Goal: Task Accomplishment & Management: Use online tool/utility

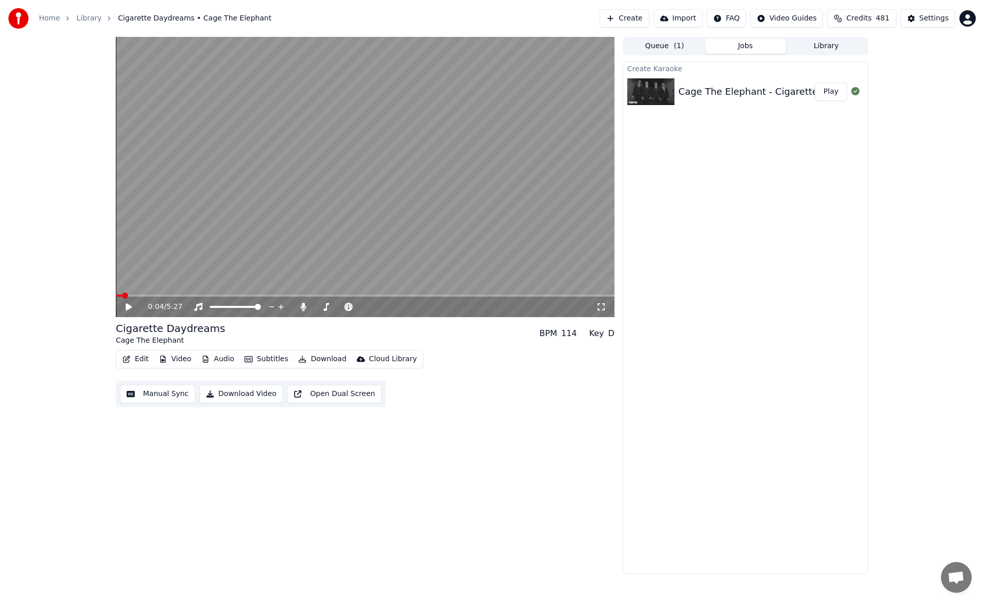
click at [649, 21] on button "Create" at bounding box center [624, 18] width 50 height 18
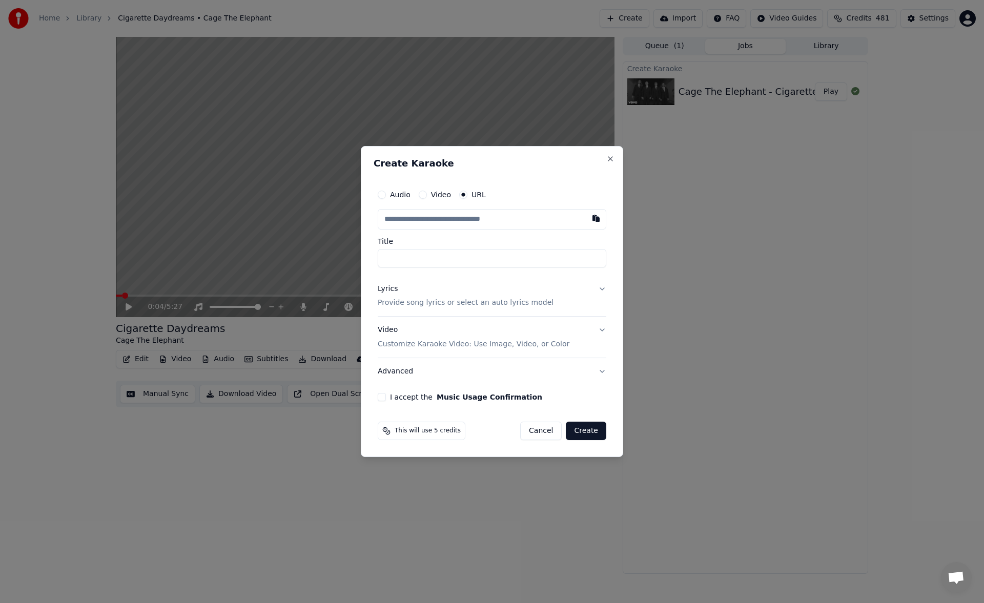
type input "**********"
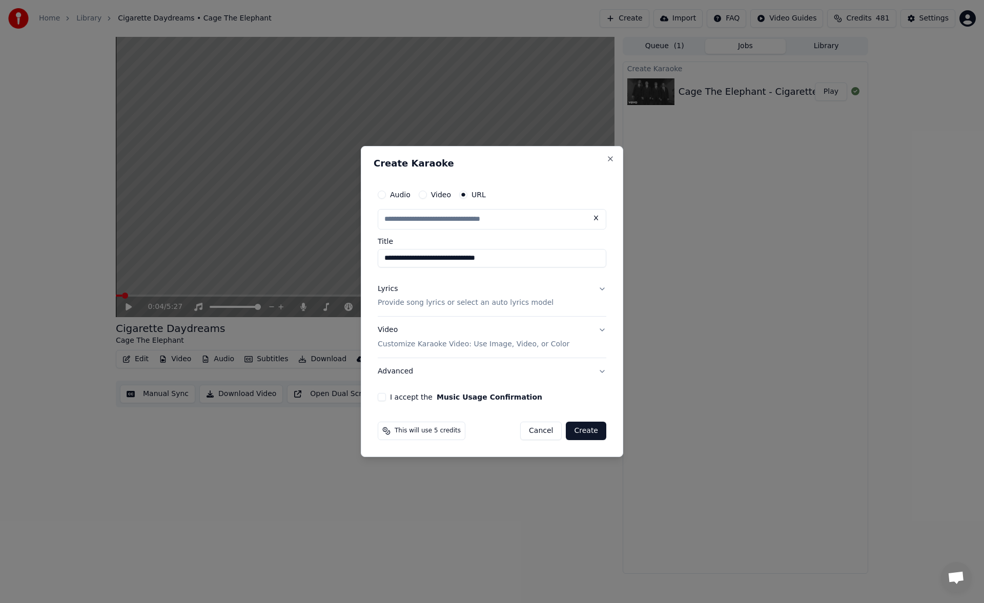
click at [603, 289] on button "Lyrics Provide song lyrics or select an auto lyrics model" at bounding box center [492, 296] width 229 height 41
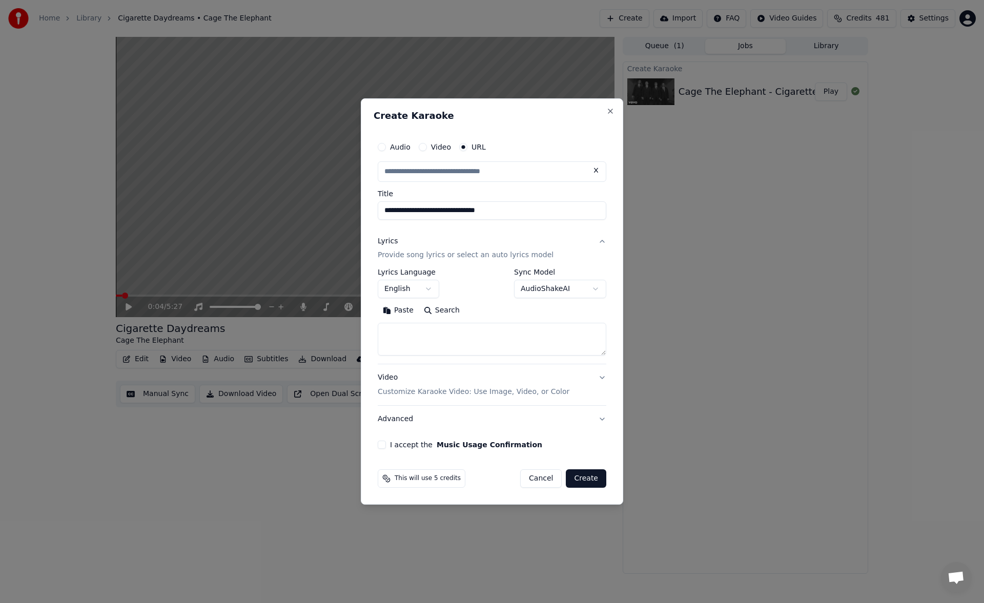
type input "**********"
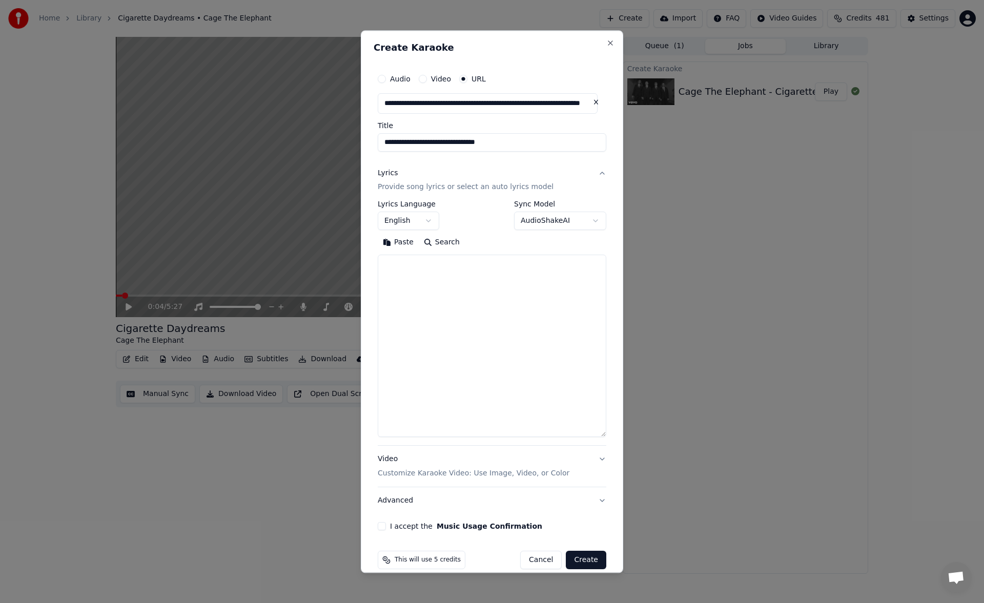
drag, startPoint x: 603, startPoint y: 355, endPoint x: 598, endPoint y: 466, distance: 111.8
click at [598, 466] on div "**********" at bounding box center [492, 300] width 237 height 470
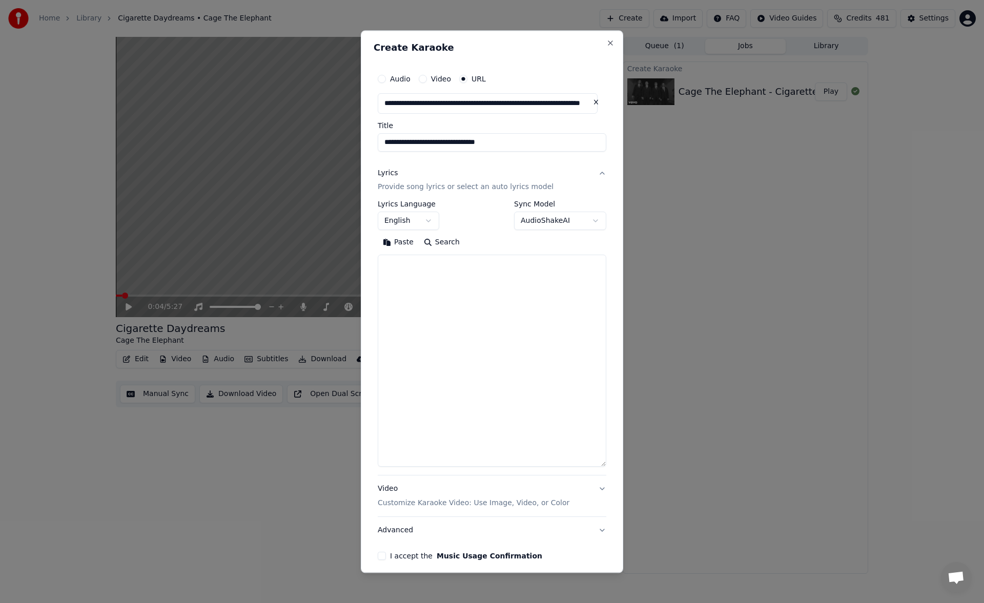
click at [530, 285] on textarea at bounding box center [492, 361] width 229 height 212
paste textarea "**********"
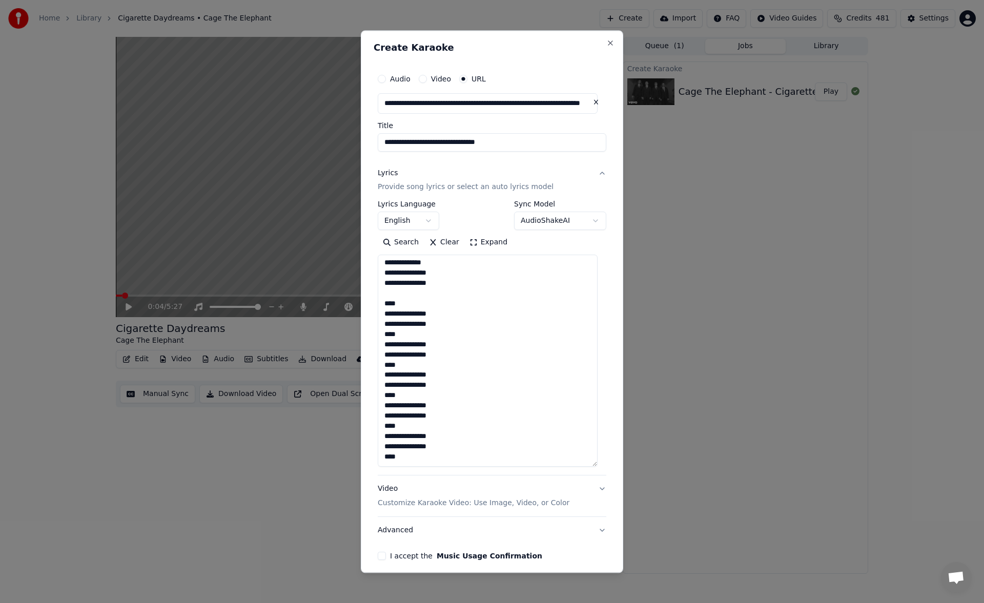
scroll to position [545, 0]
type textarea "**********"
click at [384, 557] on button "I accept the Music Usage Confirmation" at bounding box center [382, 556] width 8 height 8
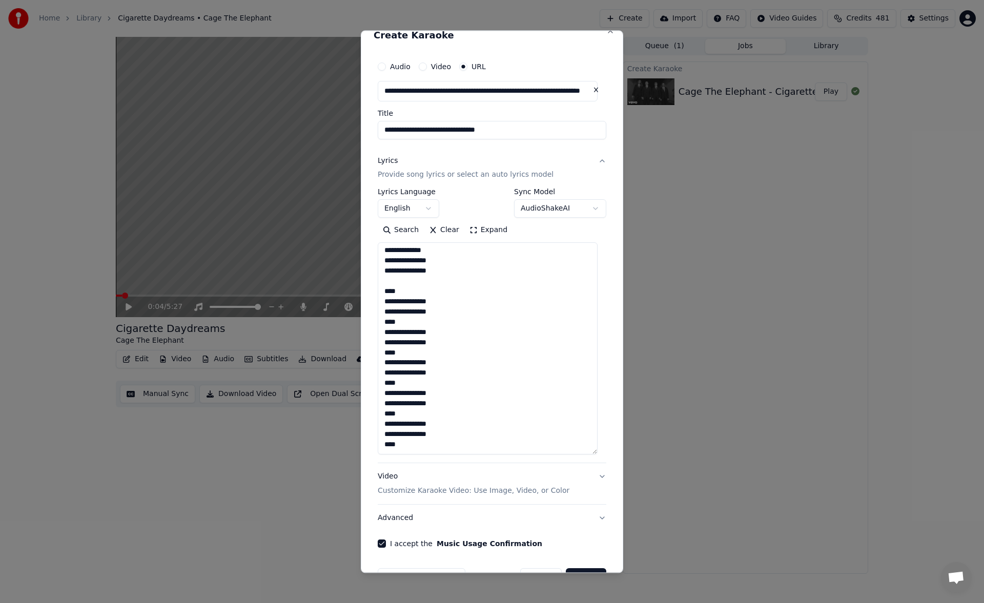
scroll to position [43, 0]
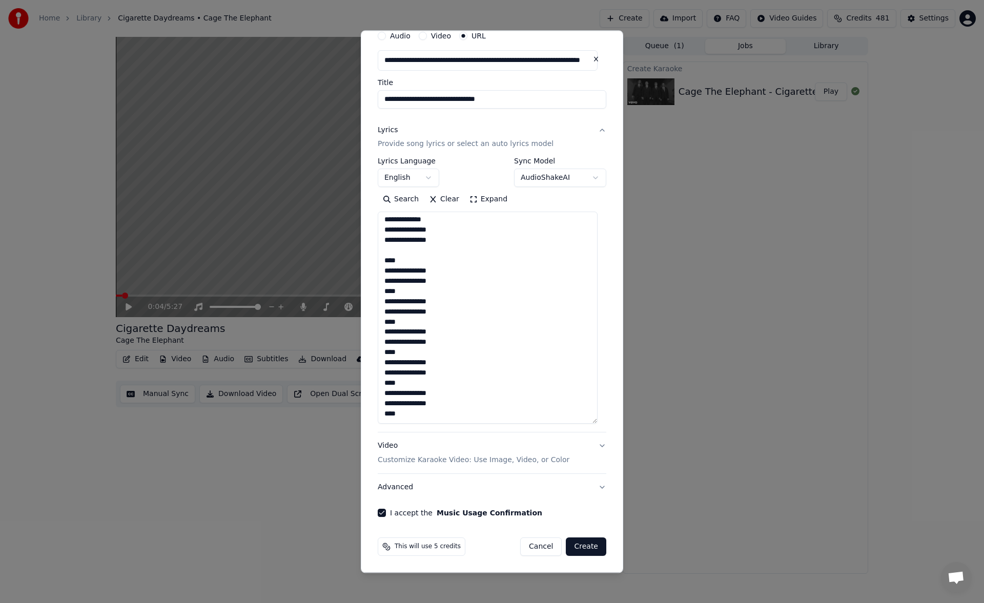
click at [597, 486] on button "Advanced" at bounding box center [492, 487] width 229 height 27
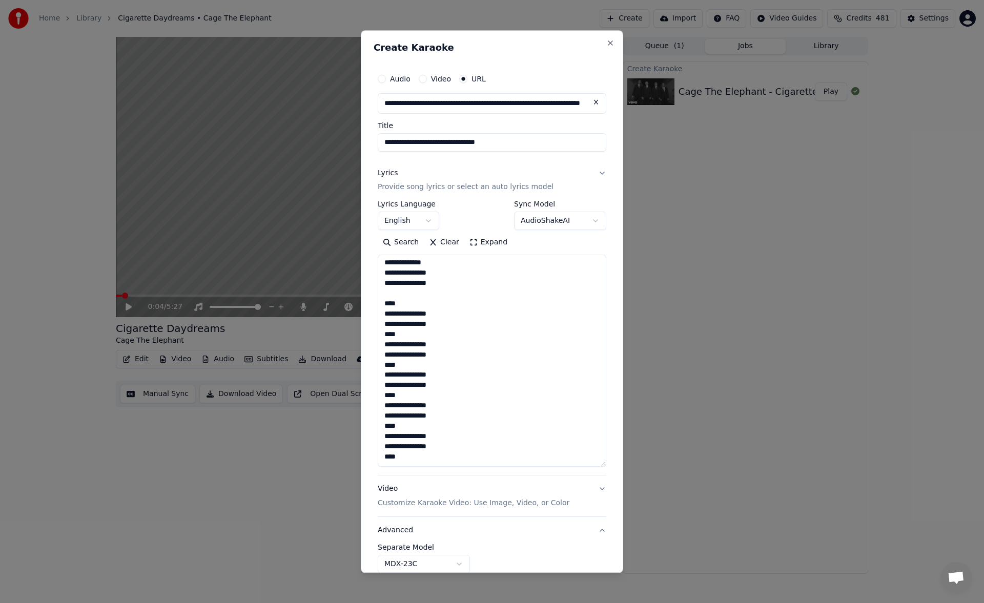
scroll to position [0, 0]
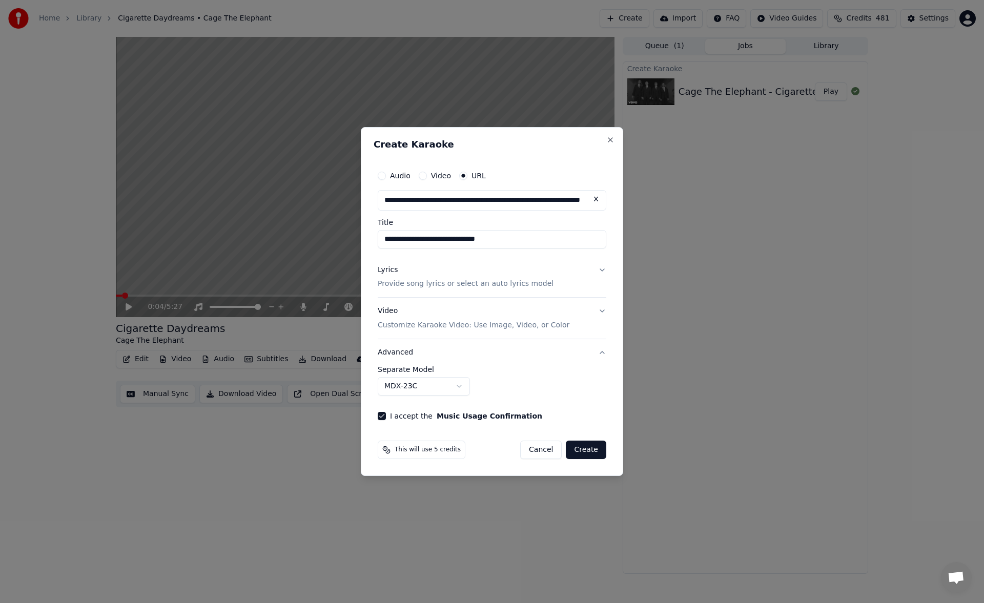
click at [603, 353] on button "Advanced" at bounding box center [492, 352] width 229 height 27
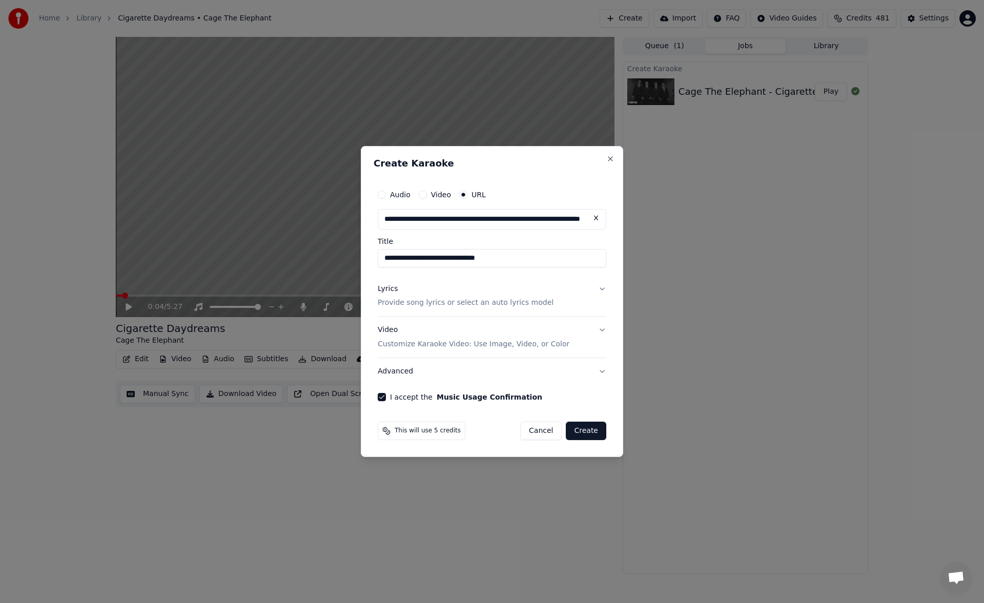
click at [605, 371] on button "Advanced" at bounding box center [492, 371] width 229 height 27
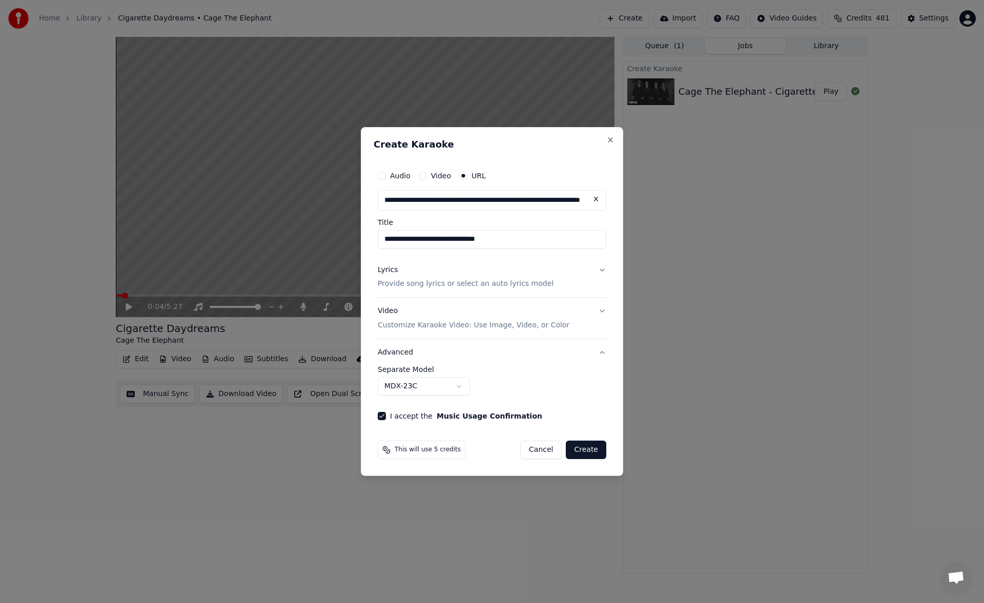
click at [463, 387] on button "MDX-23C" at bounding box center [424, 386] width 92 height 18
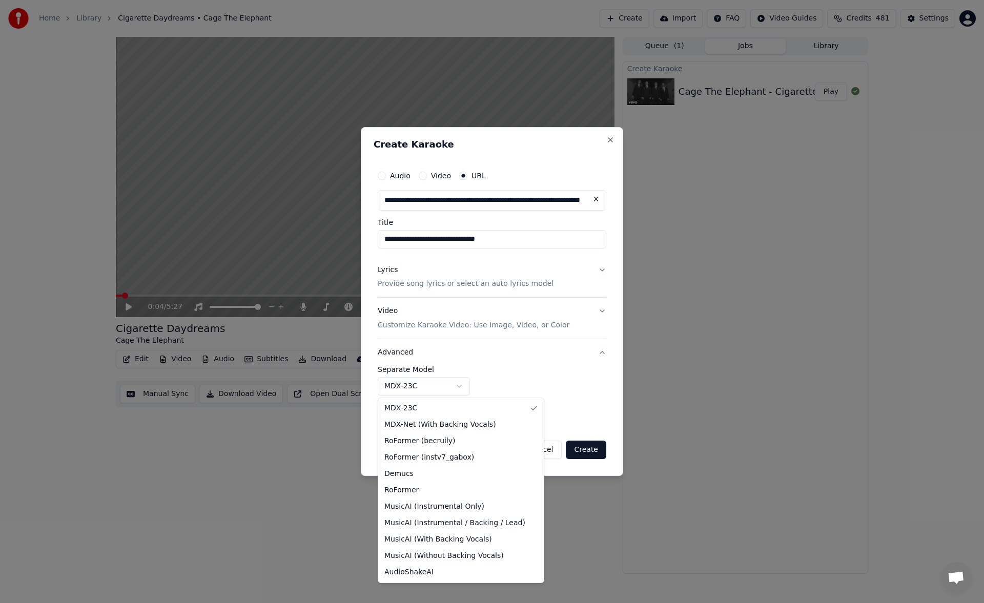
click at [491, 359] on body "**********" at bounding box center [492, 301] width 984 height 603
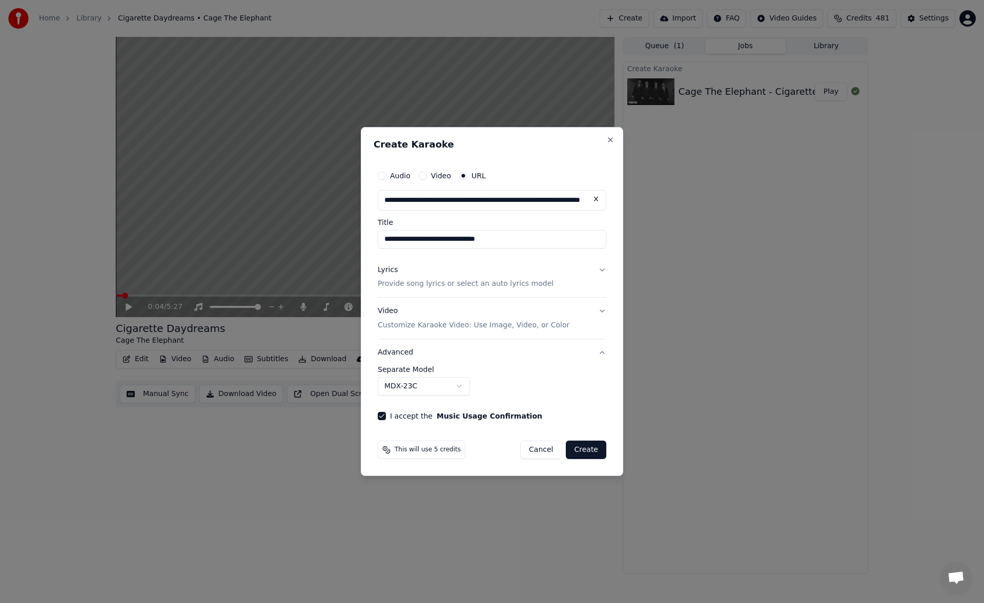
click at [599, 356] on button "Advanced" at bounding box center [492, 352] width 229 height 27
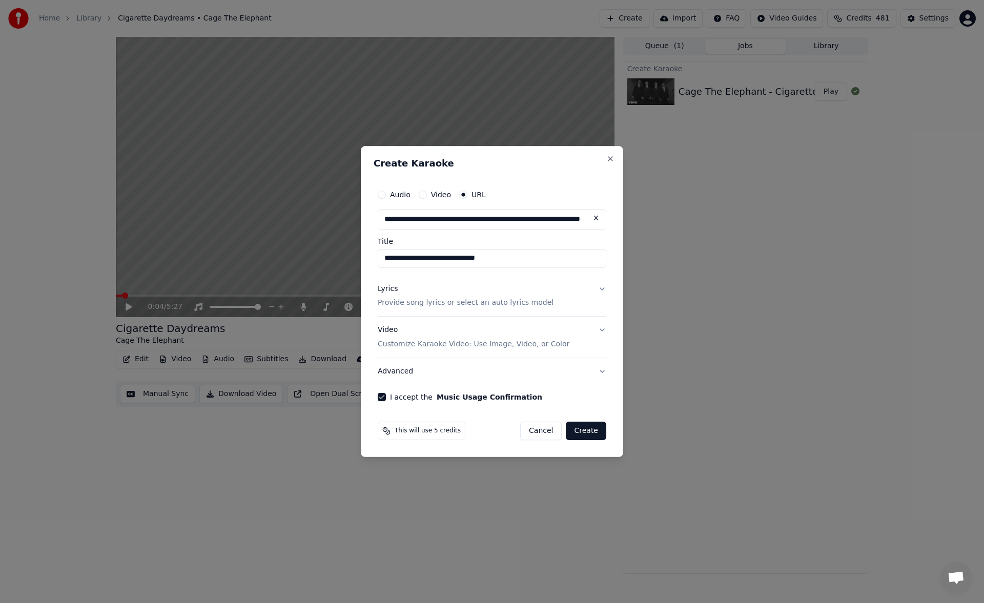
click at [590, 430] on button "Create" at bounding box center [586, 431] width 40 height 18
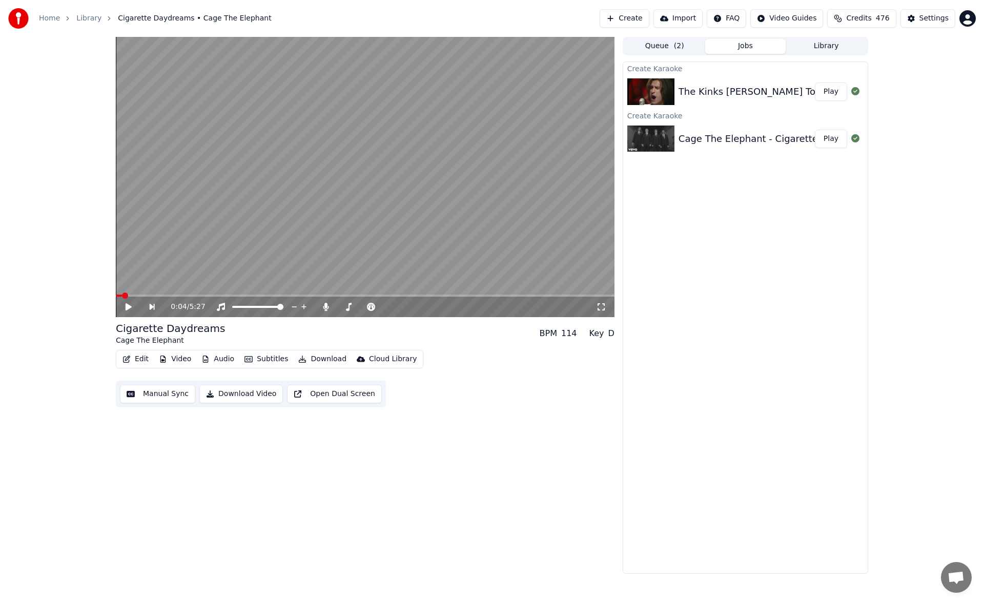
click at [831, 93] on button "Play" at bounding box center [831, 91] width 32 height 18
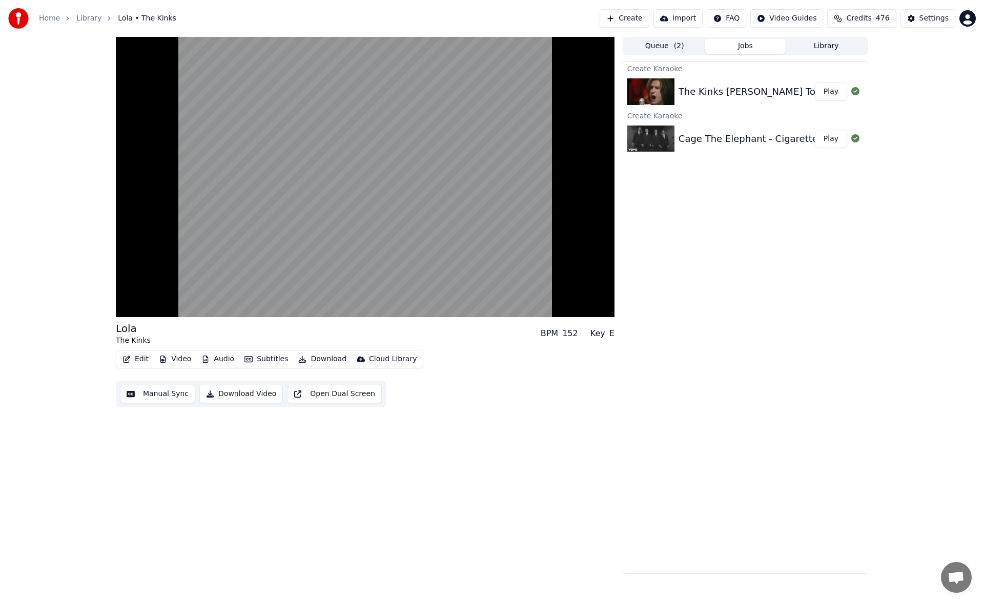
click at [164, 394] on button "Manual Sync" at bounding box center [157, 394] width 75 height 18
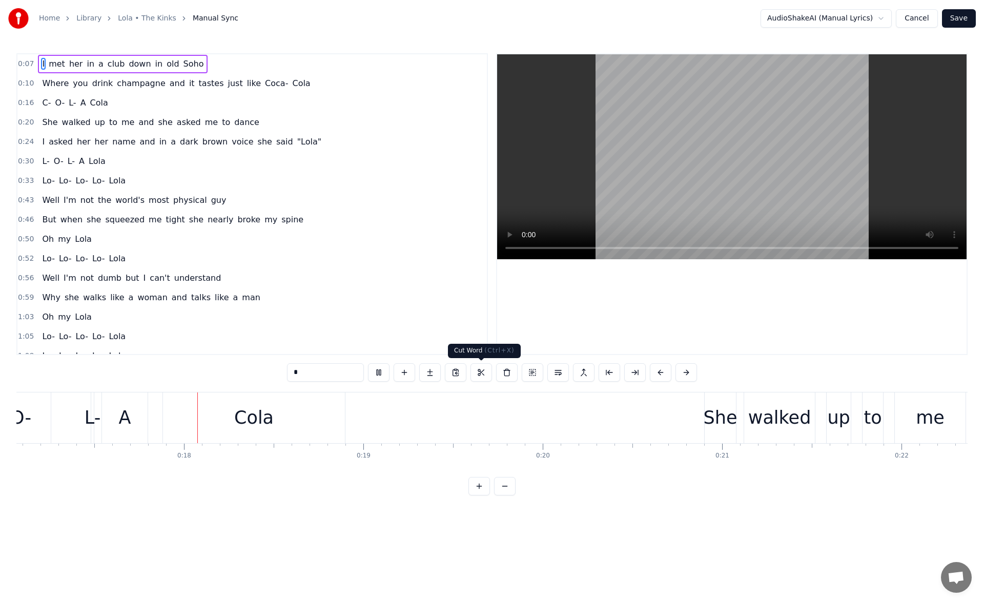
scroll to position [0, 3075]
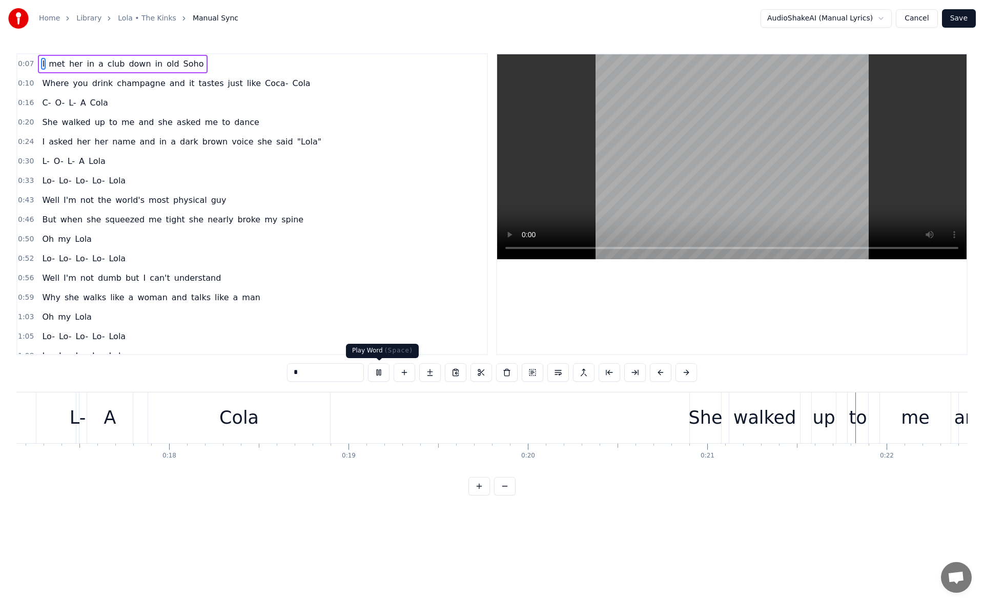
click at [384, 371] on button at bounding box center [379, 372] width 22 height 18
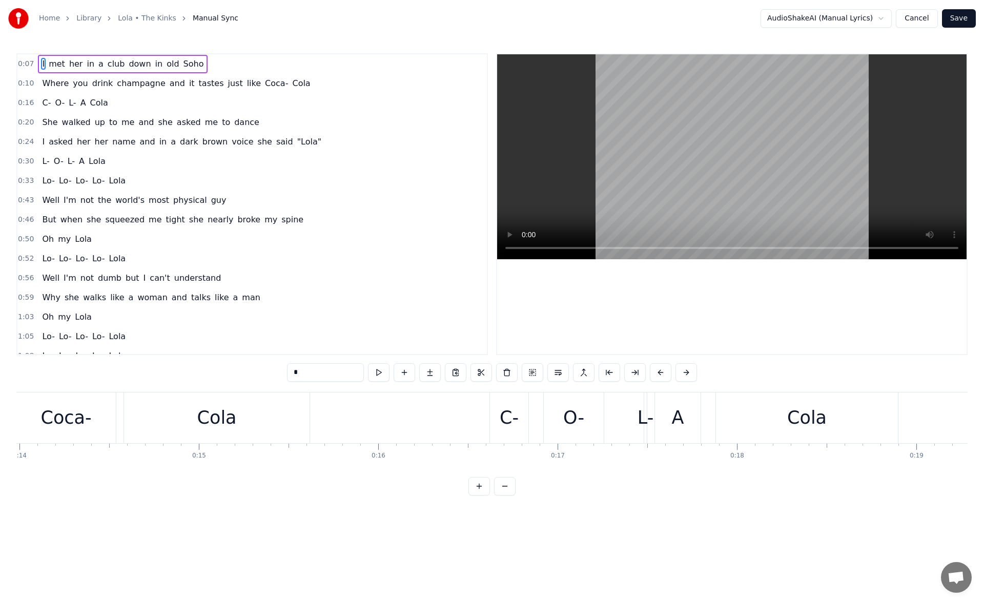
scroll to position [0, 2435]
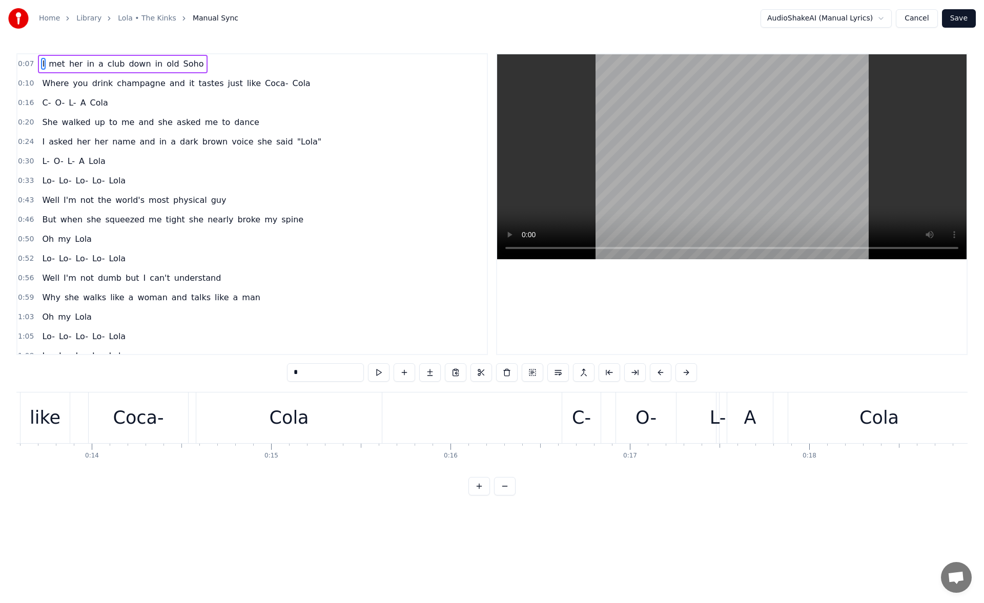
click at [118, 417] on div "Coca-" at bounding box center [138, 417] width 51 height 27
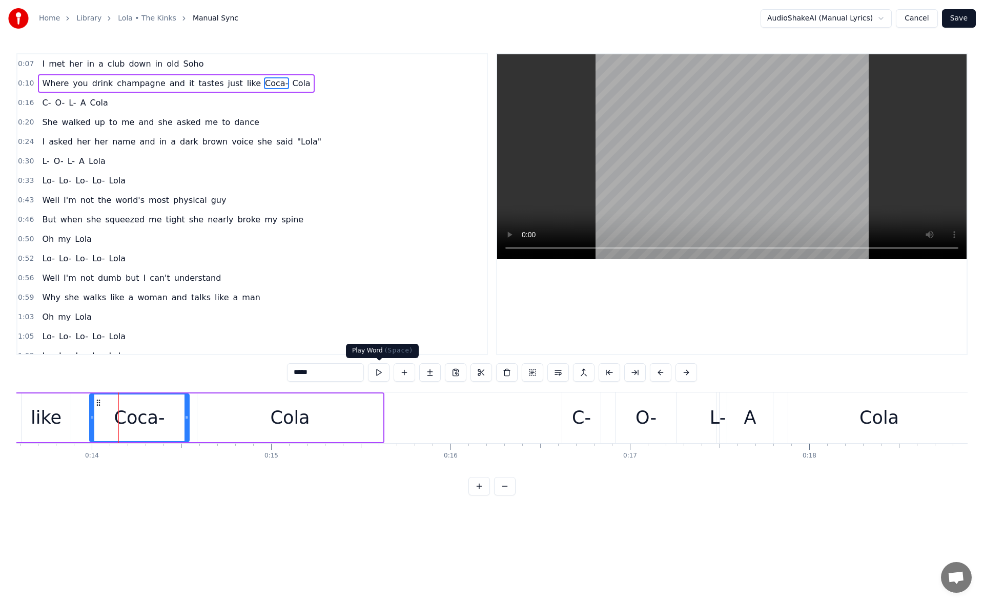
click at [378, 369] on button at bounding box center [379, 372] width 22 height 18
click at [379, 370] on button at bounding box center [379, 372] width 22 height 18
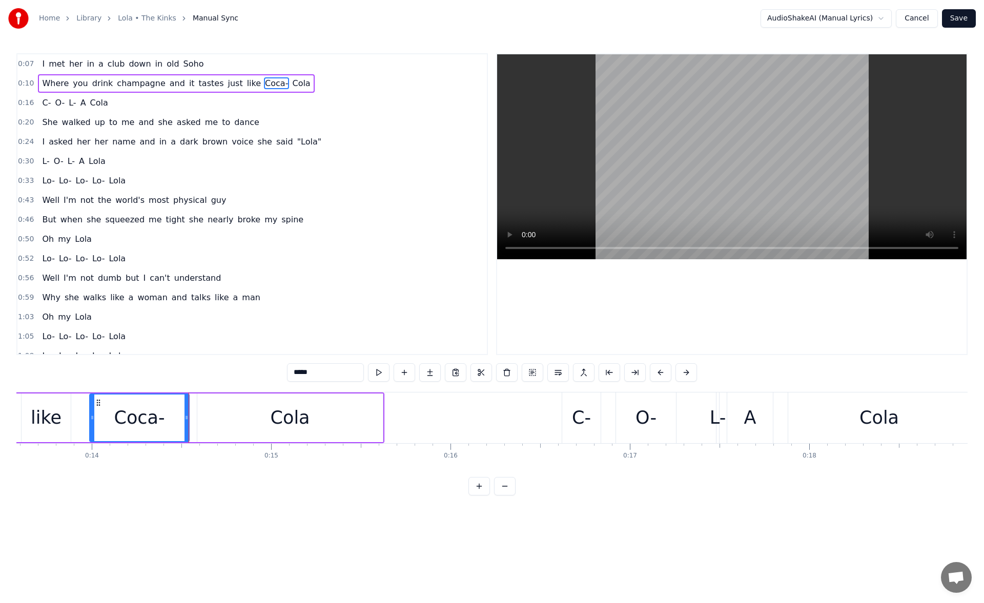
click at [379, 370] on button at bounding box center [379, 372] width 22 height 18
drag, startPoint x: 283, startPoint y: 371, endPoint x: 271, endPoint y: 371, distance: 11.8
click at [271, 371] on div "0:07 I met her in a club down in old Soho 0:10 Where you drink champagne and it…" at bounding box center [491, 274] width 951 height 442
type input "*"
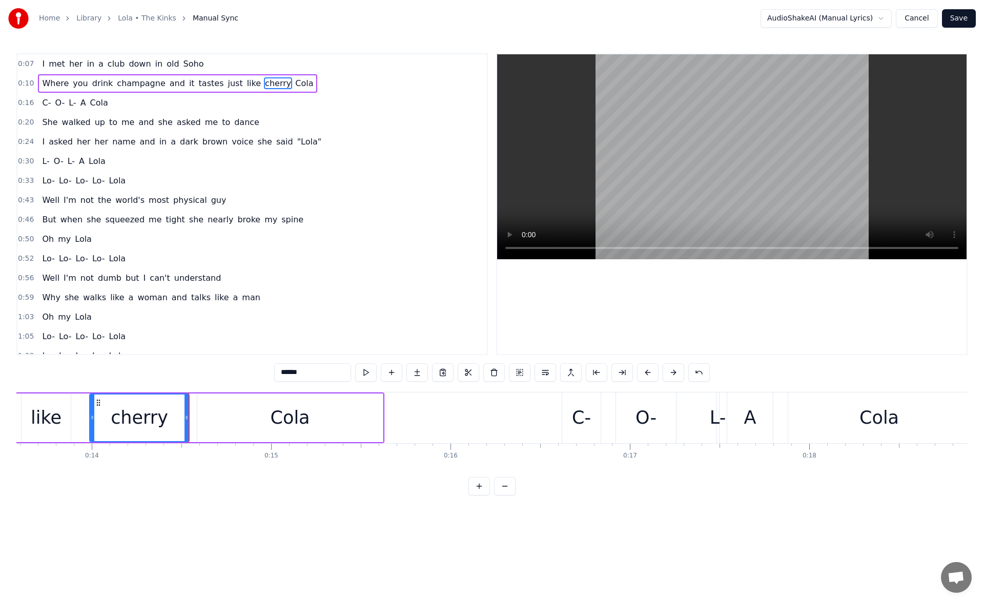
click at [46, 412] on div "like" at bounding box center [46, 417] width 31 height 27
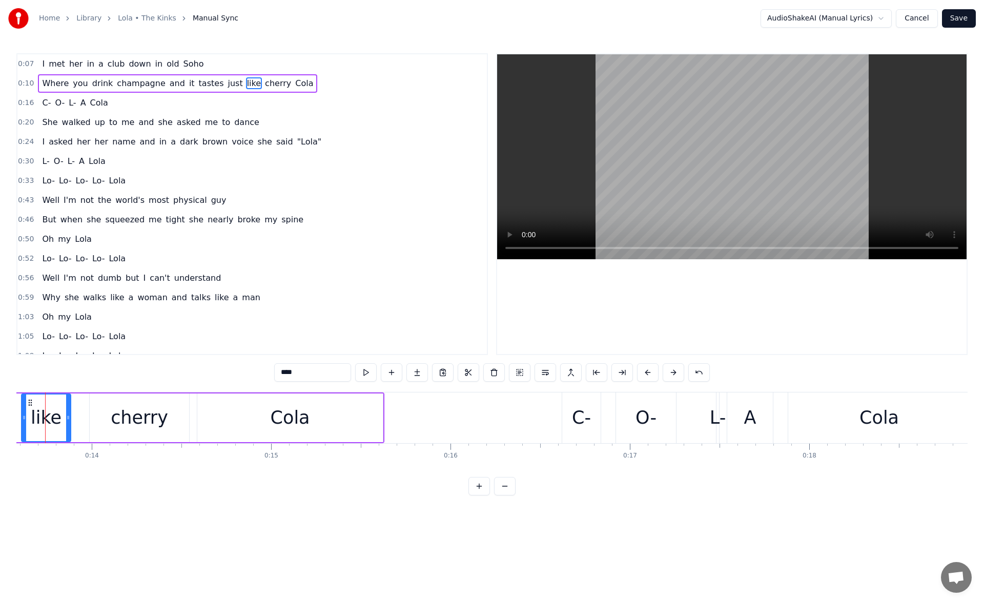
scroll to position [0, 2413]
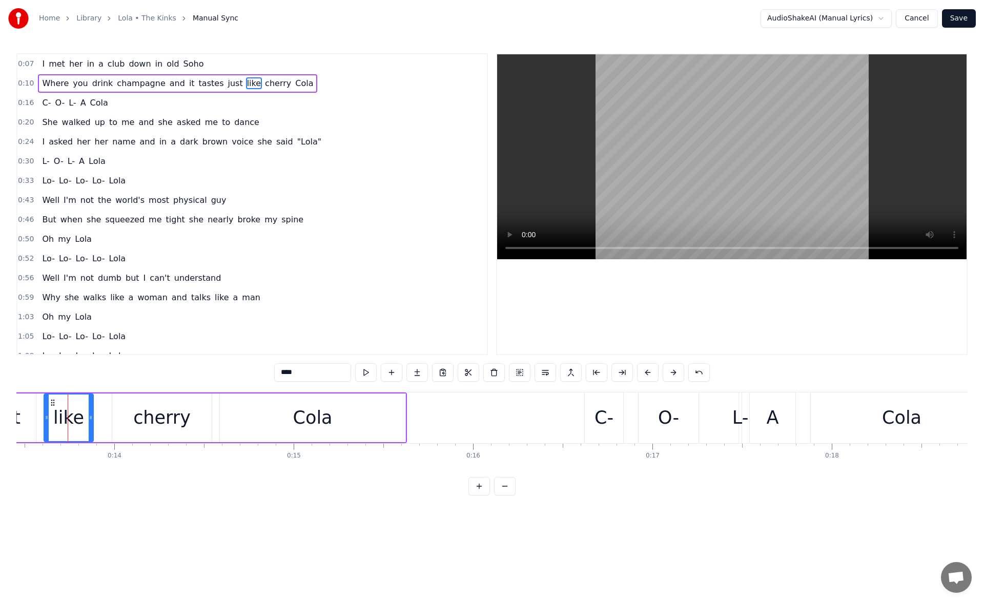
click at [147, 419] on div "cherry" at bounding box center [161, 417] width 57 height 27
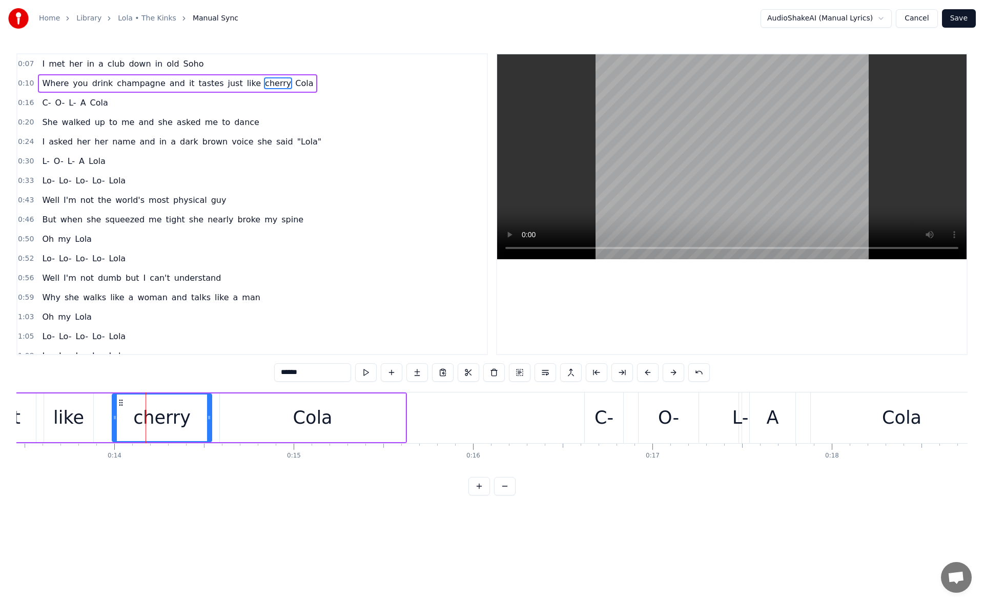
drag, startPoint x: 282, startPoint y: 371, endPoint x: 270, endPoint y: 371, distance: 12.8
click at [270, 371] on div "0:07 I met her in a club down in old Soho 0:10 Where you drink champagne and it…" at bounding box center [491, 274] width 951 height 442
click at [67, 417] on div "like" at bounding box center [68, 417] width 31 height 27
type input "****"
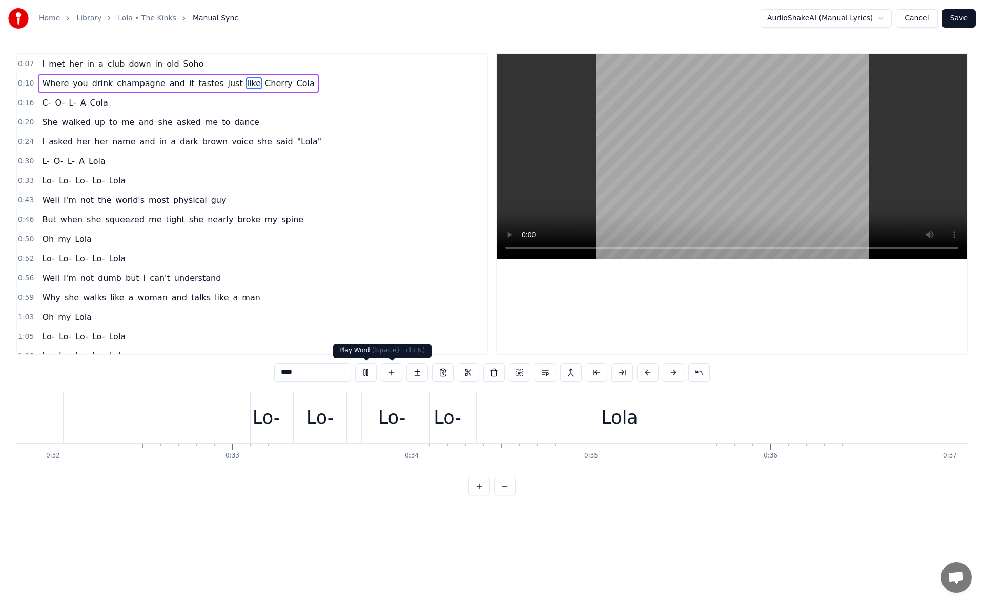
scroll to position [0, 5887]
click at [369, 373] on button at bounding box center [366, 372] width 22 height 18
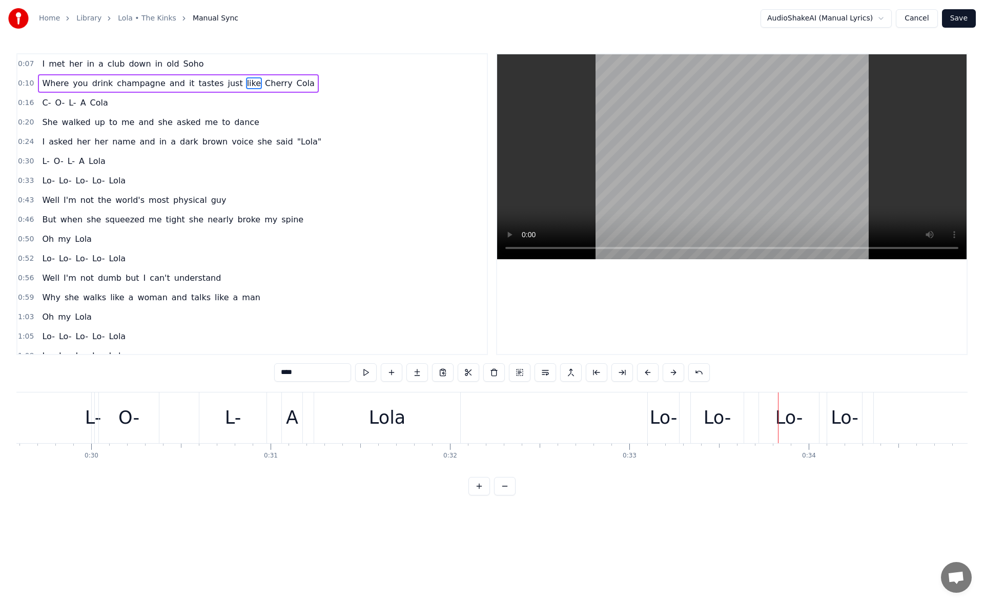
scroll to position [0, 5137]
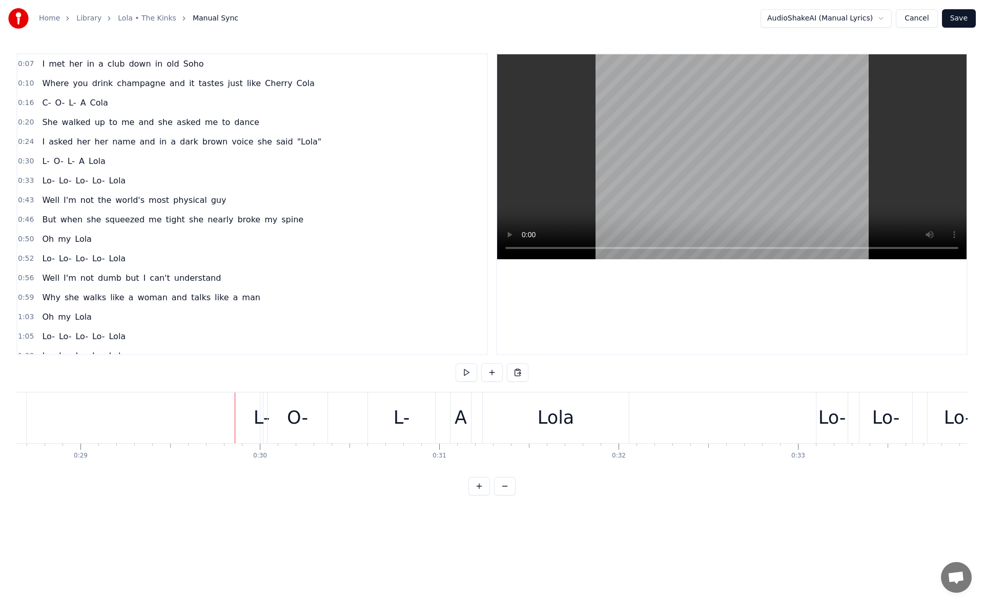
click at [261, 430] on div "L-" at bounding box center [262, 417] width 16 height 27
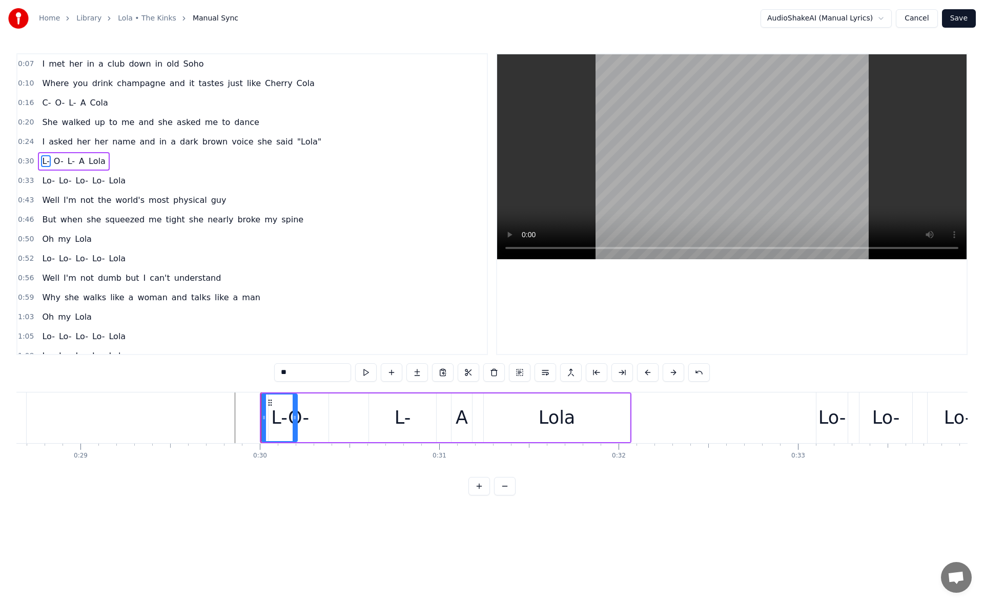
drag, startPoint x: 259, startPoint y: 430, endPoint x: 294, endPoint y: 430, distance: 34.8
click at [294, 430] on div at bounding box center [295, 418] width 4 height 47
drag, startPoint x: 262, startPoint y: 402, endPoint x: 232, endPoint y: 406, distance: 29.9
click at [232, 406] on icon at bounding box center [231, 403] width 8 height 8
drag, startPoint x: 224, startPoint y: 418, endPoint x: 217, endPoint y: 419, distance: 7.2
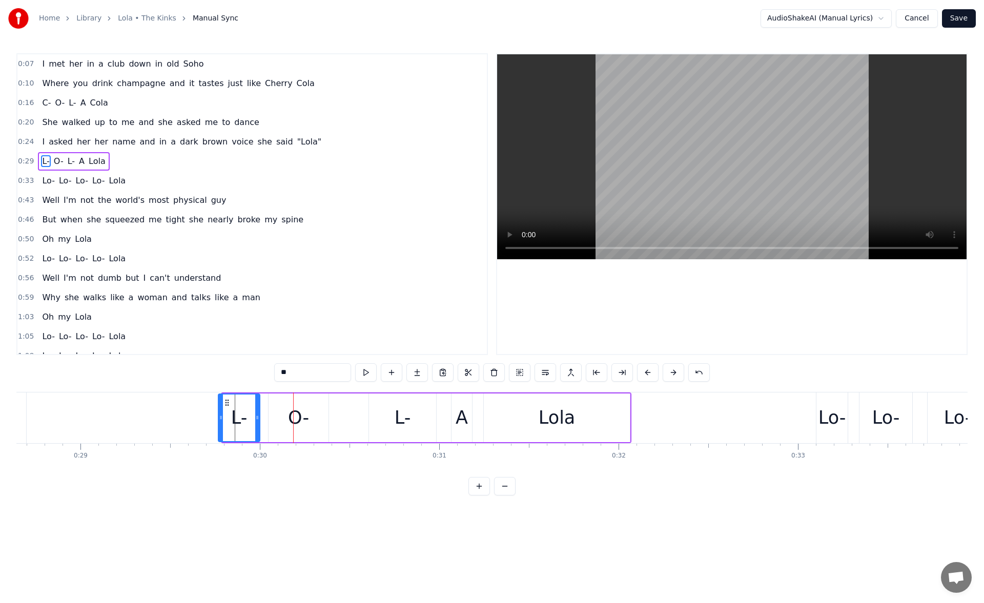
click at [219, 419] on icon at bounding box center [221, 417] width 4 height 8
click at [366, 370] on button at bounding box center [366, 372] width 22 height 18
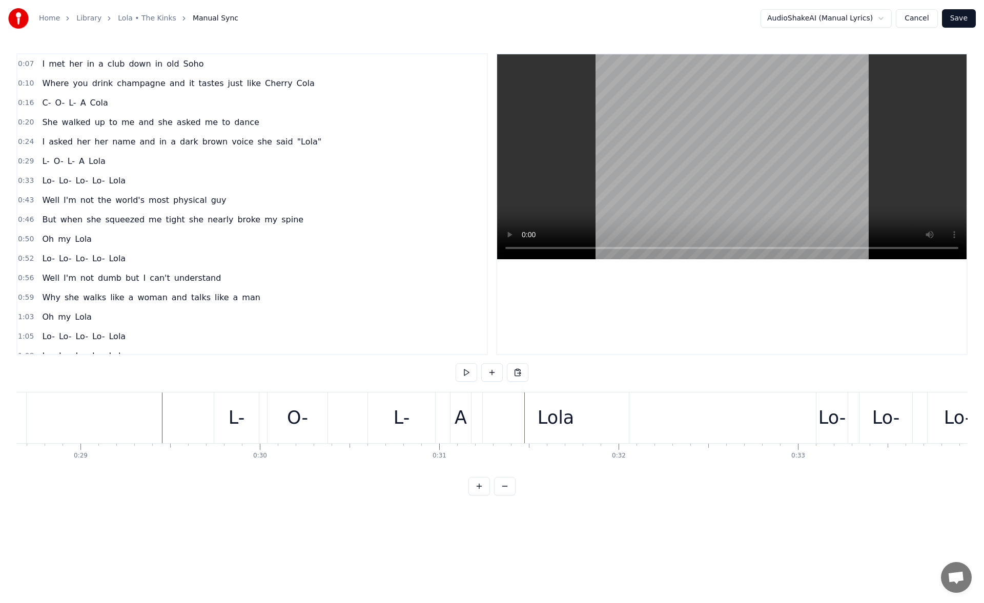
click at [395, 425] on div "L-" at bounding box center [402, 417] width 16 height 27
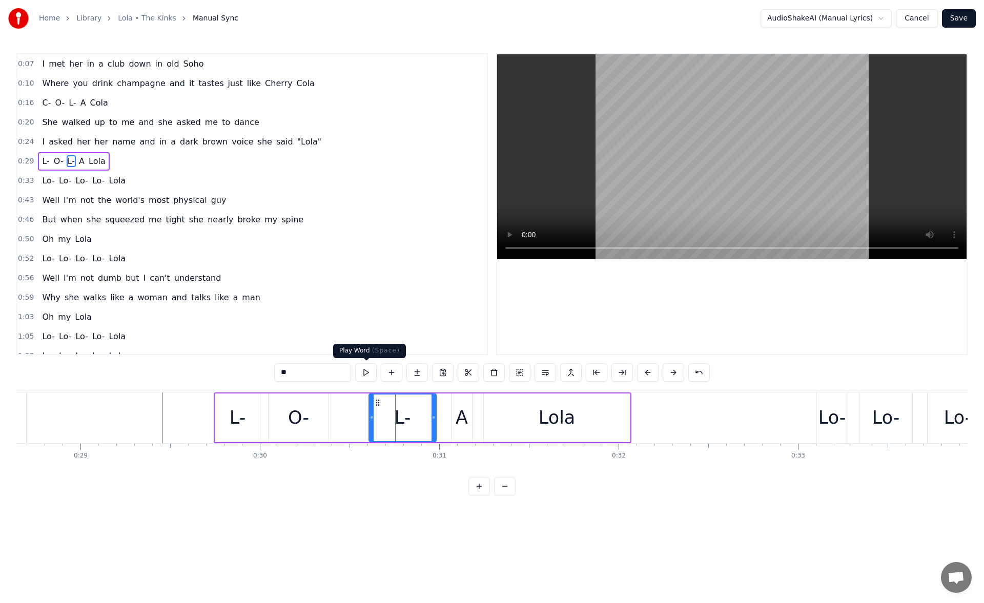
click at [365, 375] on button at bounding box center [366, 372] width 22 height 18
drag, startPoint x: 378, startPoint y: 402, endPoint x: 347, endPoint y: 405, distance: 30.3
click at [347, 405] on icon at bounding box center [347, 403] width 8 height 8
click at [366, 375] on button at bounding box center [366, 372] width 22 height 18
drag, startPoint x: 404, startPoint y: 422, endPoint x: 385, endPoint y: 421, distance: 19.0
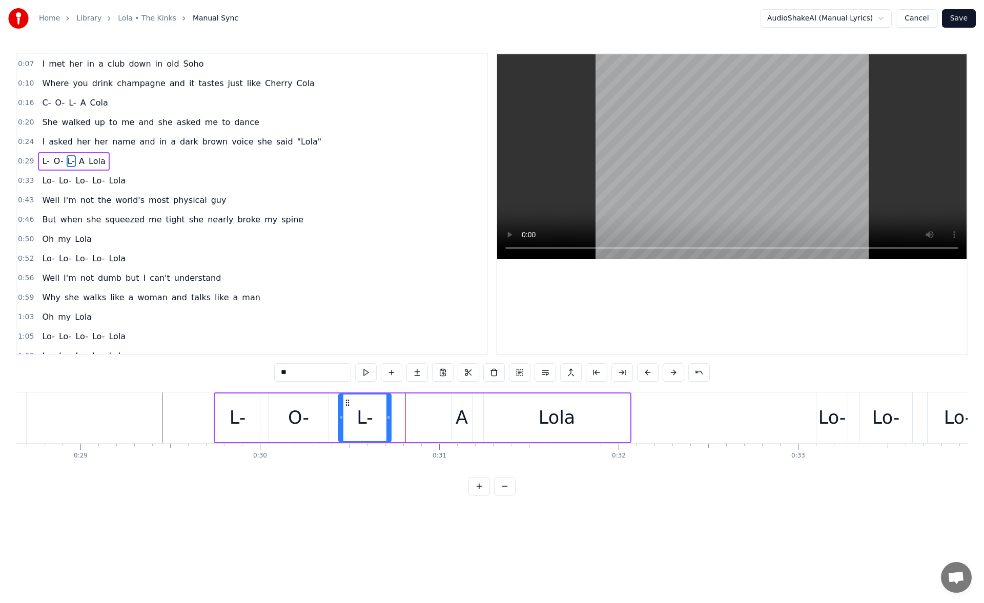
click at [386, 421] on div at bounding box center [388, 418] width 4 height 47
click at [463, 413] on div "A" at bounding box center [462, 417] width 12 height 27
type input "*"
drag, startPoint x: 454, startPoint y: 421, endPoint x: 397, endPoint y: 421, distance: 57.9
click at [397, 421] on icon at bounding box center [397, 417] width 4 height 8
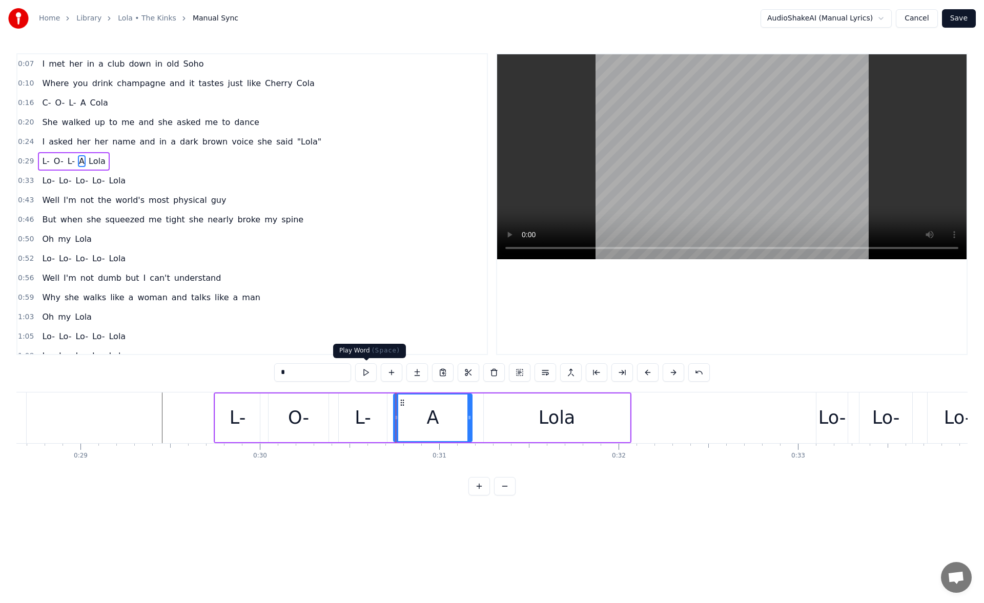
click at [366, 374] on button at bounding box center [366, 372] width 22 height 18
drag, startPoint x: 468, startPoint y: 418, endPoint x: 462, endPoint y: 419, distance: 6.8
click at [462, 419] on icon at bounding box center [463, 417] width 4 height 8
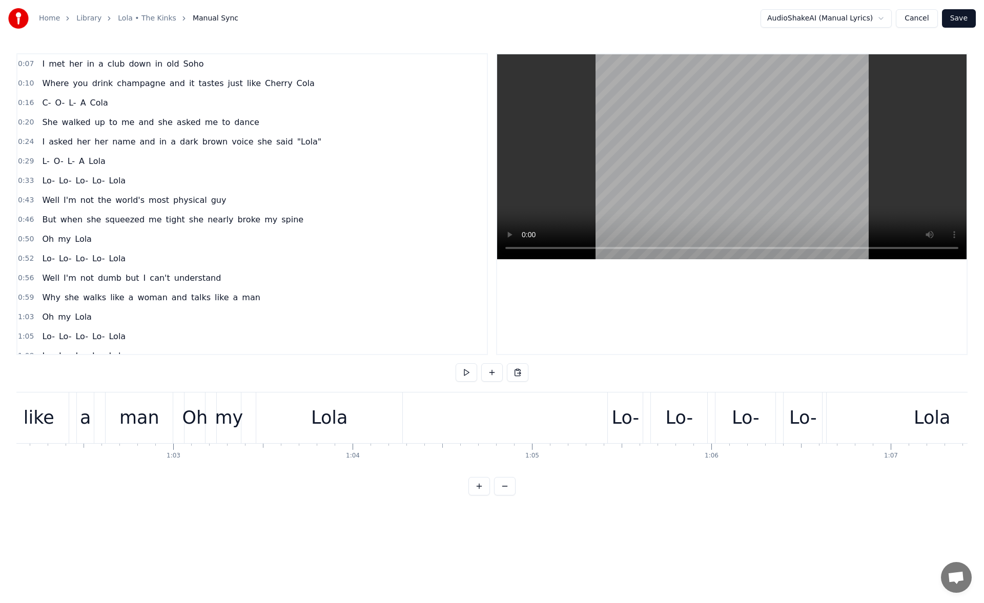
scroll to position [0, 11334]
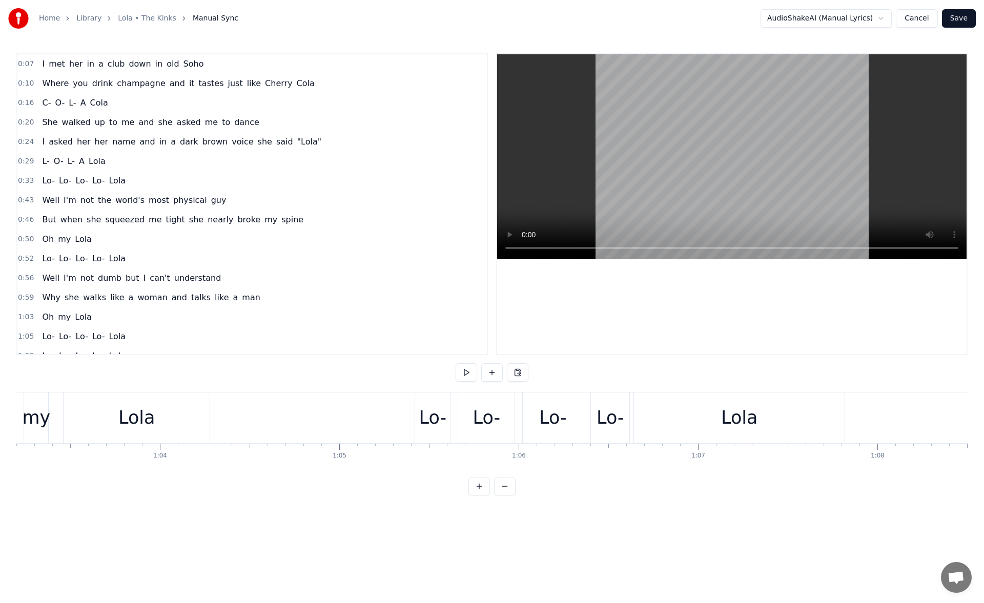
click at [421, 429] on div "Lo-" at bounding box center [433, 417] width 28 height 27
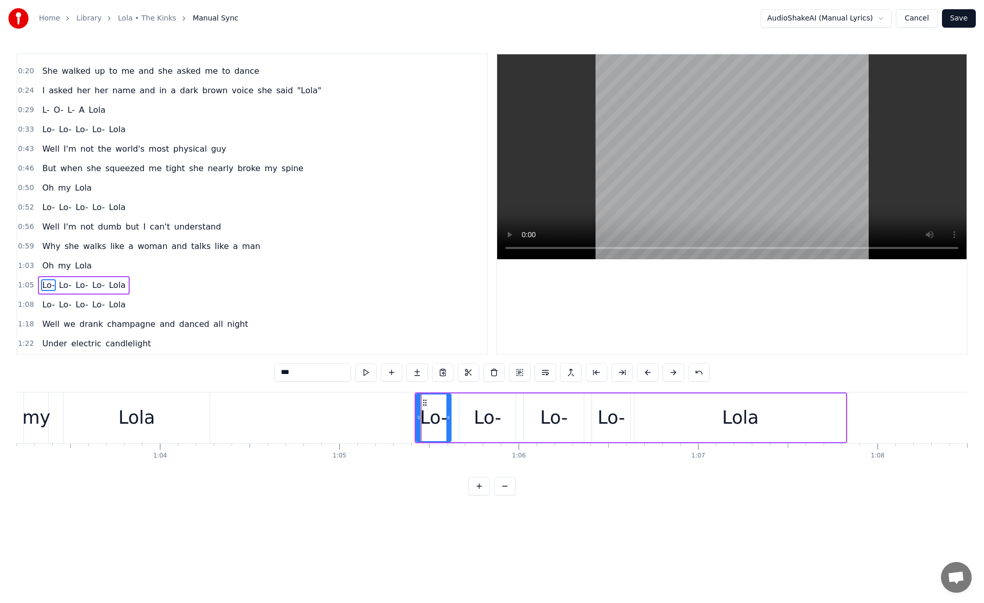
scroll to position [132, 0]
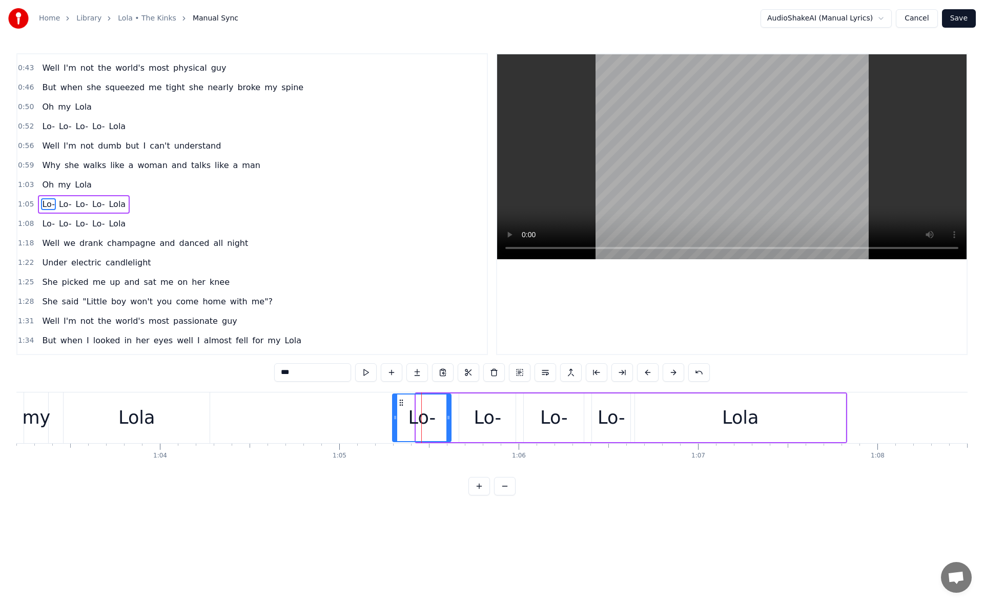
drag, startPoint x: 417, startPoint y: 420, endPoint x: 393, endPoint y: 417, distance: 23.8
click at [393, 417] on icon at bounding box center [395, 417] width 4 height 8
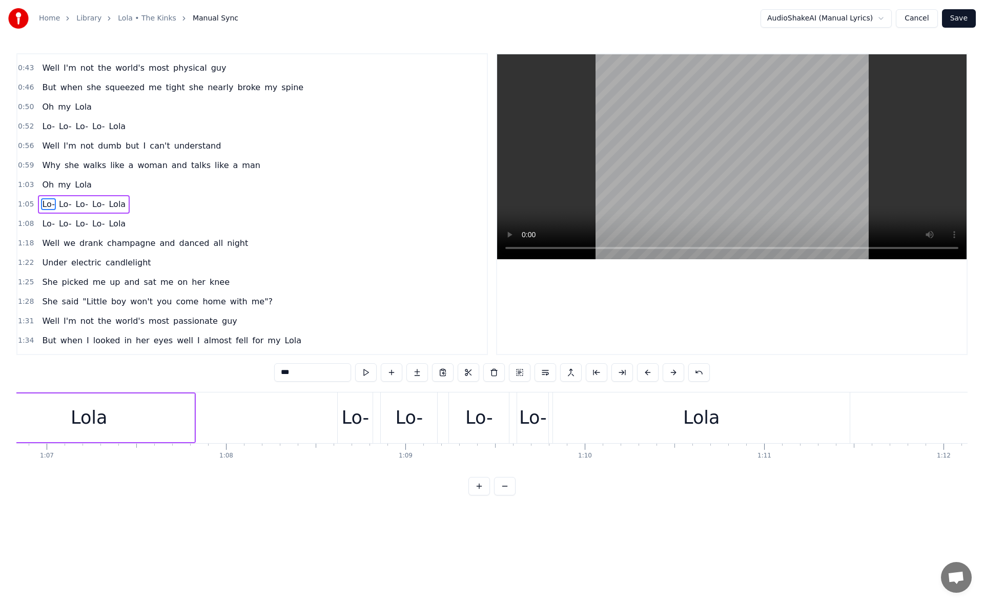
scroll to position [0, 12057]
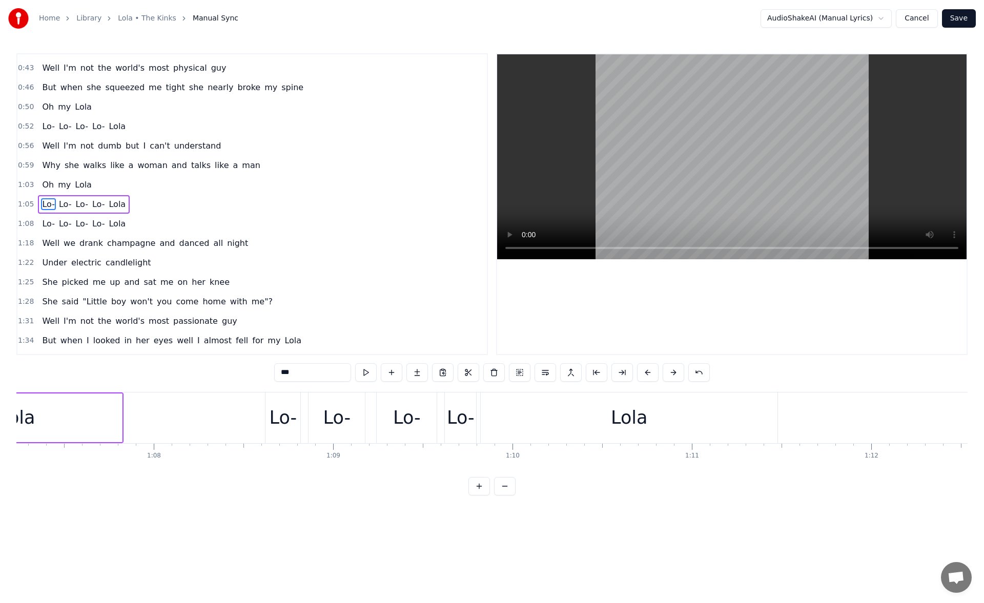
click at [287, 426] on div "Lo-" at bounding box center [284, 417] width 28 height 27
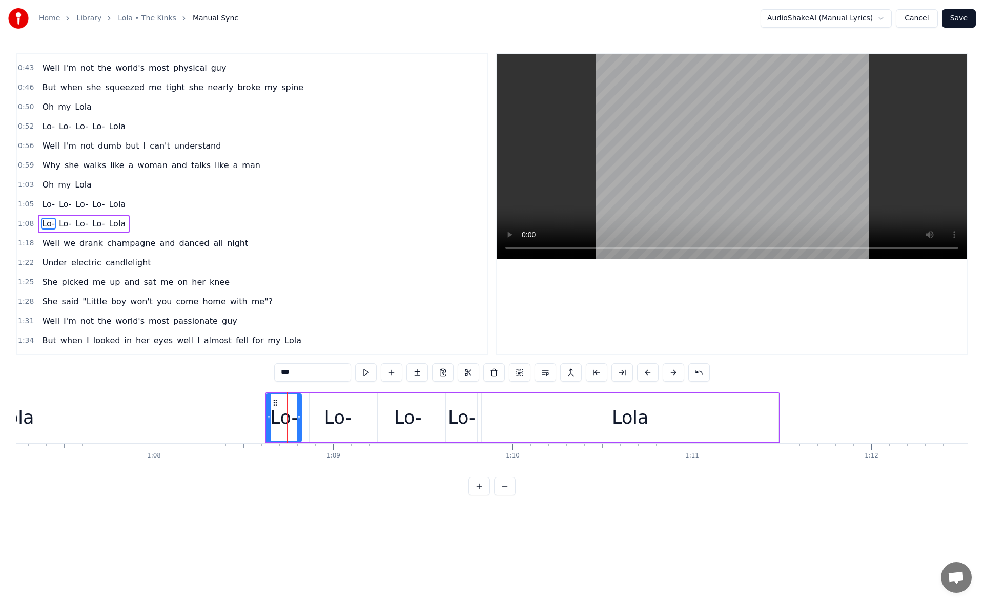
scroll to position [152, 0]
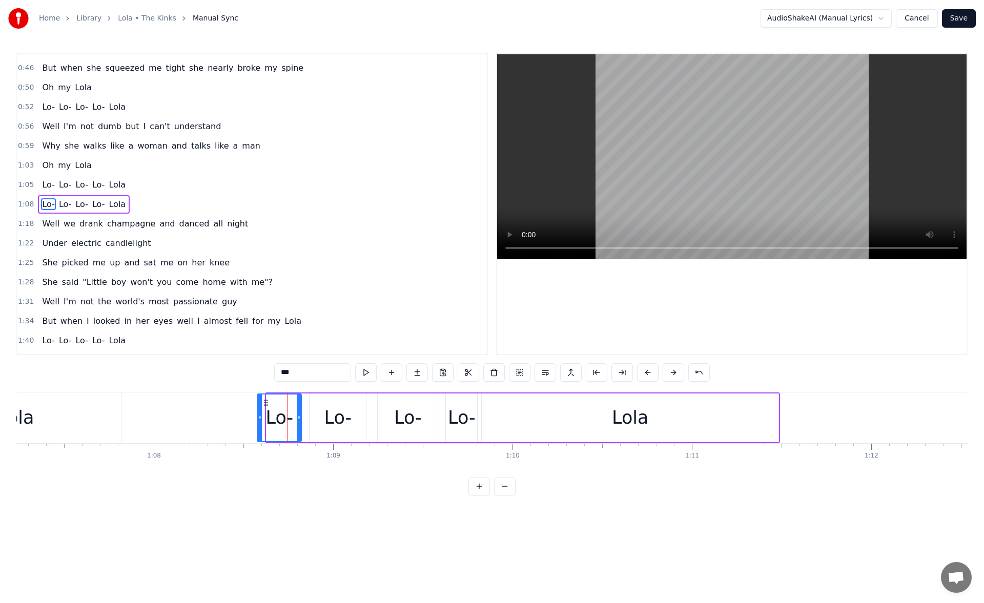
drag, startPoint x: 267, startPoint y: 417, endPoint x: 257, endPoint y: 418, distance: 10.3
click at [258, 418] on icon at bounding box center [260, 417] width 4 height 8
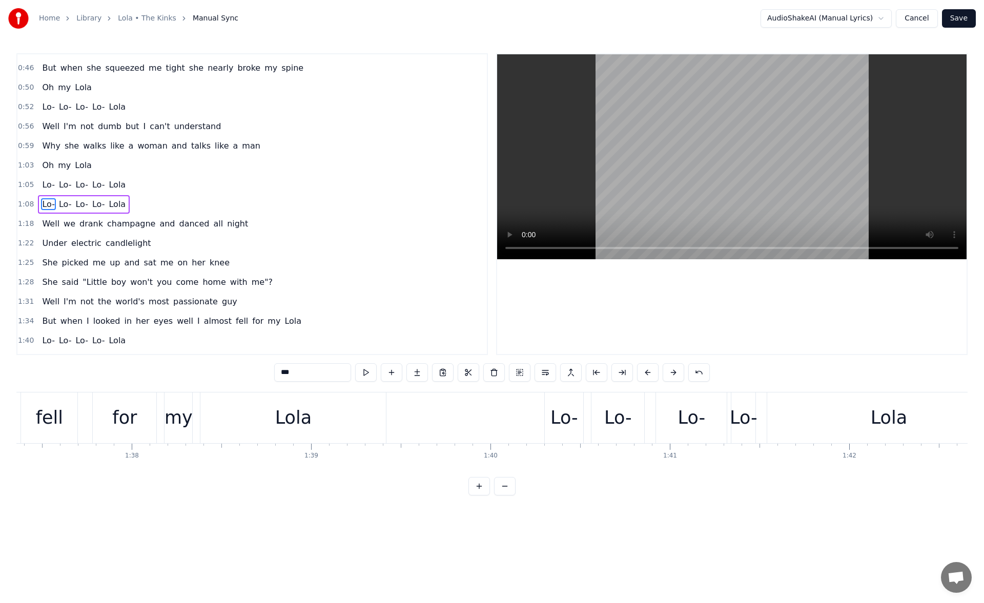
scroll to position [0, 17580]
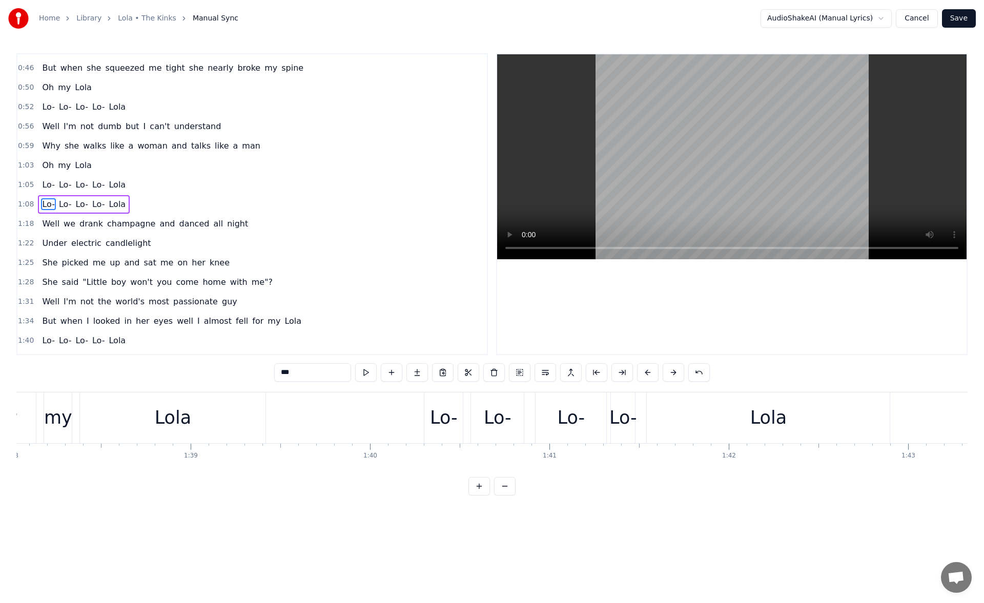
click at [436, 412] on div "Lo-" at bounding box center [444, 417] width 28 height 27
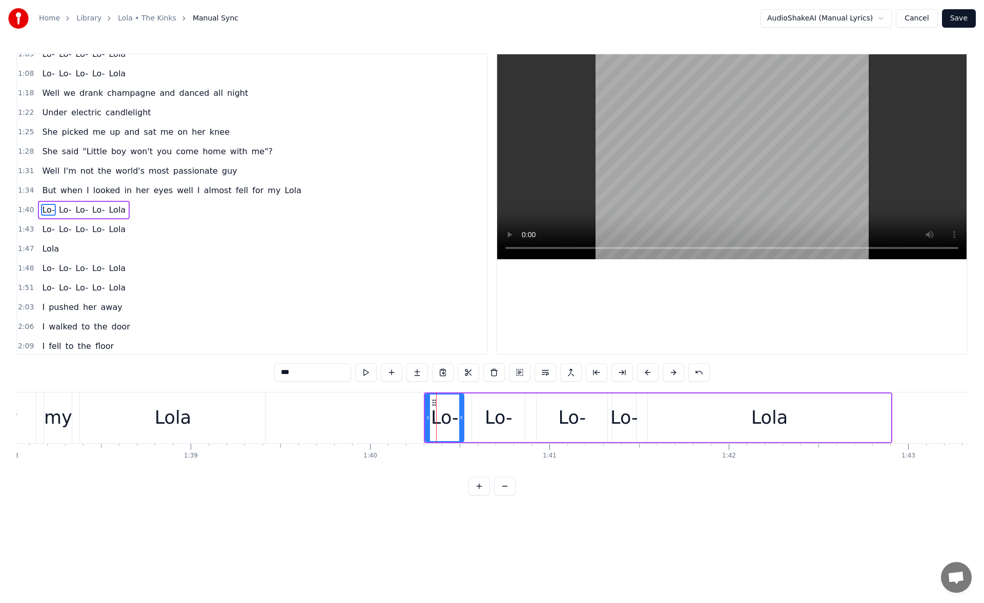
scroll to position [288, 0]
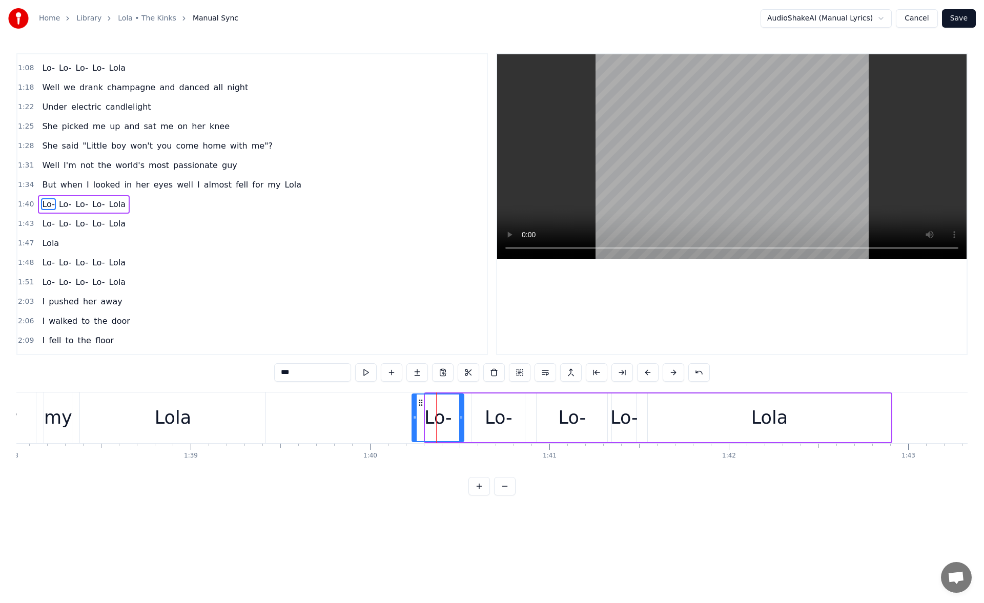
drag, startPoint x: 426, startPoint y: 420, endPoint x: 408, endPoint y: 420, distance: 18.4
click at [412, 420] on icon at bounding box center [414, 417] width 4 height 8
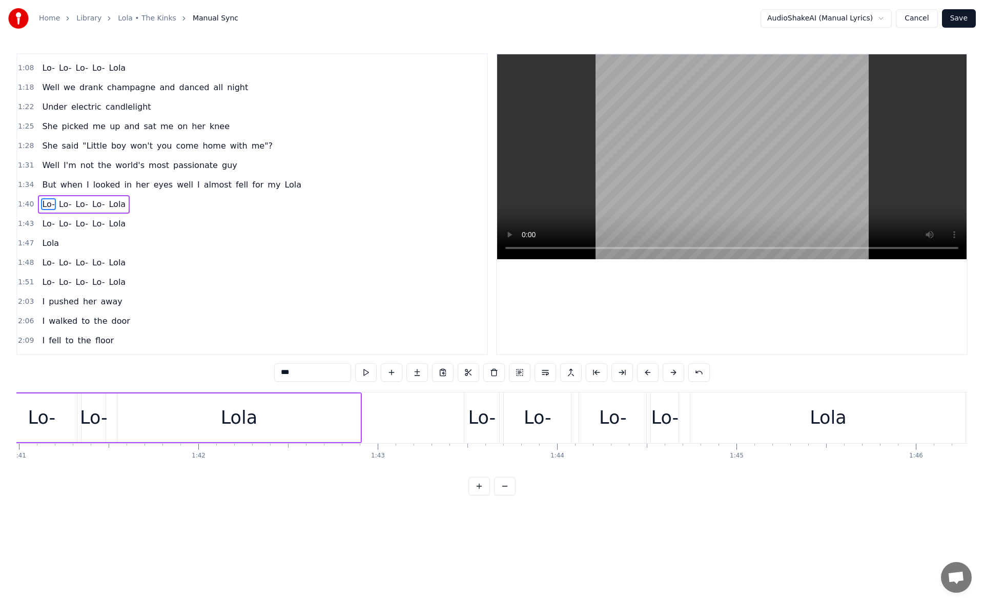
scroll to position [0, 18255]
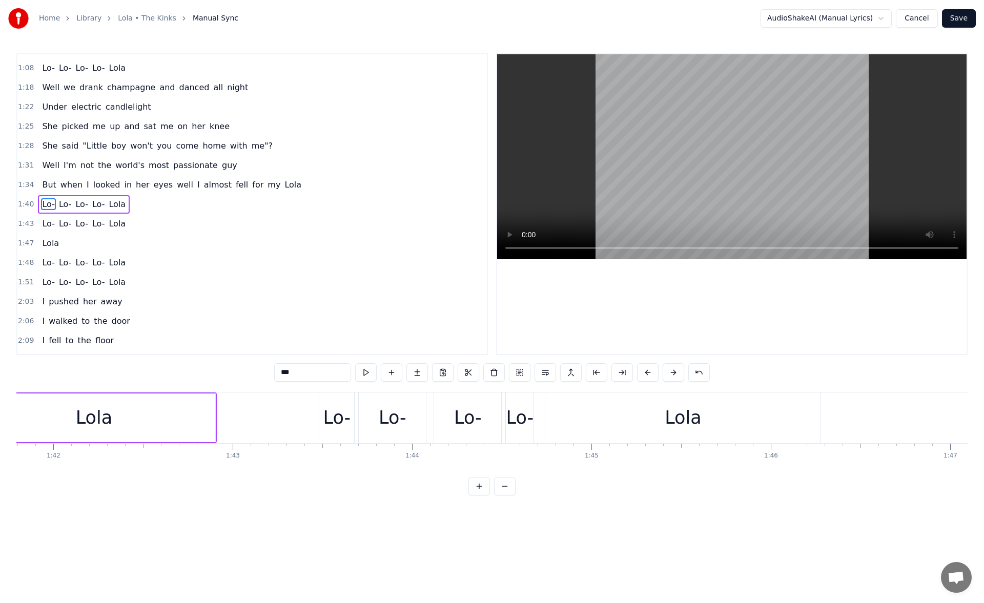
click at [335, 427] on div "Lo-" at bounding box center [337, 417] width 28 height 27
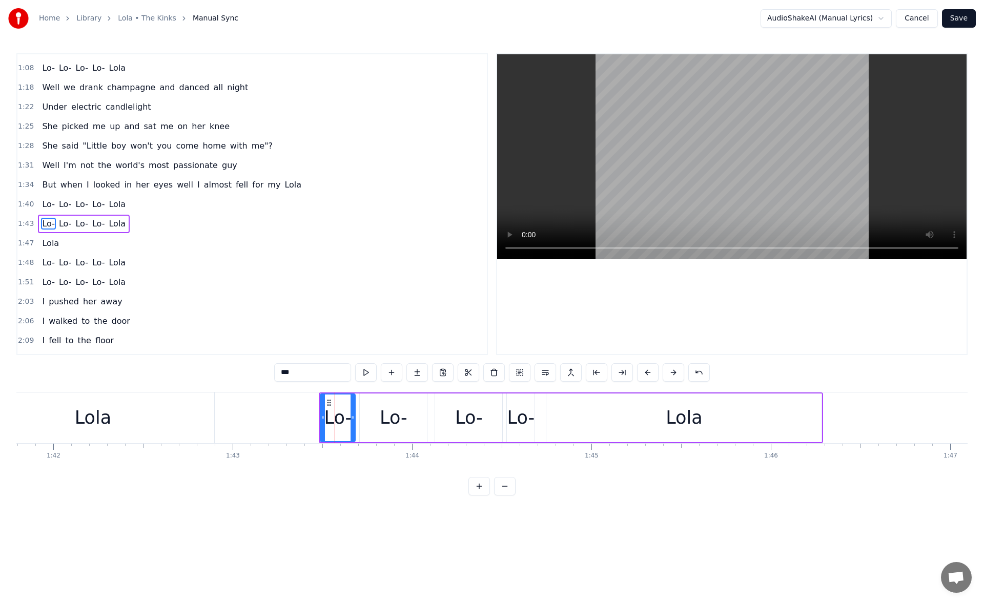
scroll to position [307, 0]
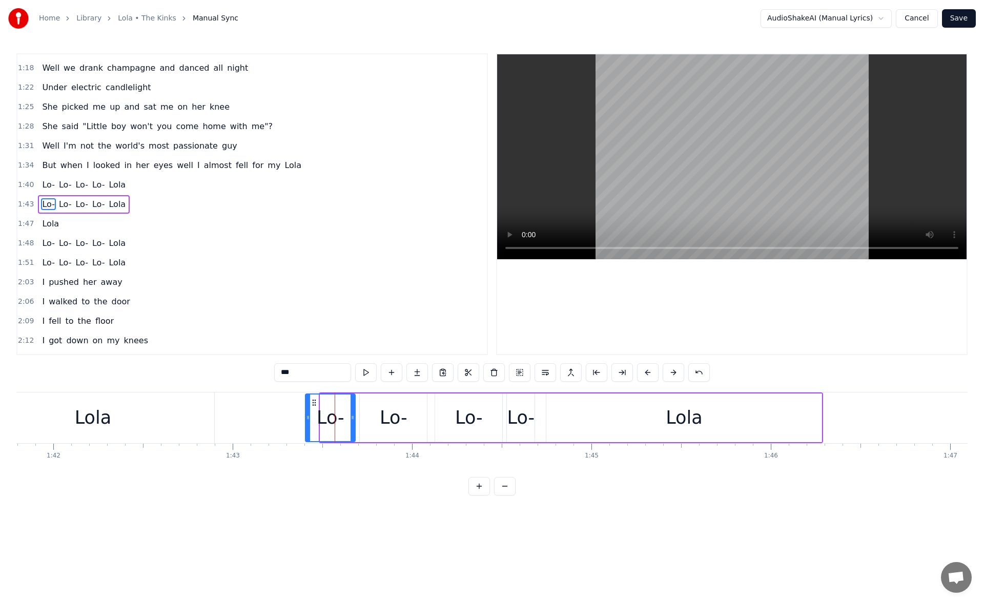
drag, startPoint x: 322, startPoint y: 421, endPoint x: 304, endPoint y: 420, distance: 18.0
click at [306, 420] on icon at bounding box center [308, 417] width 4 height 8
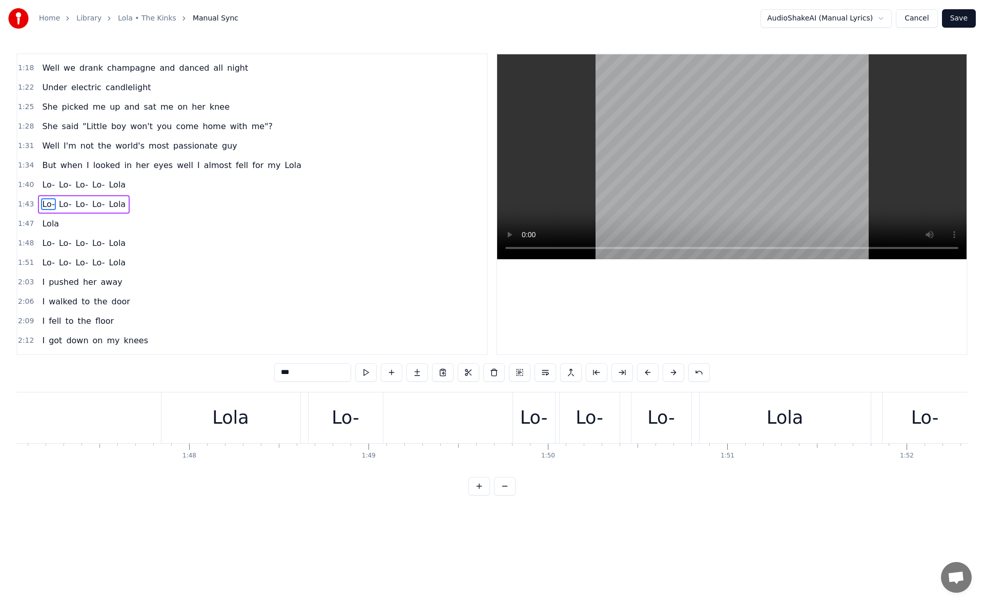
scroll to position [0, 19051]
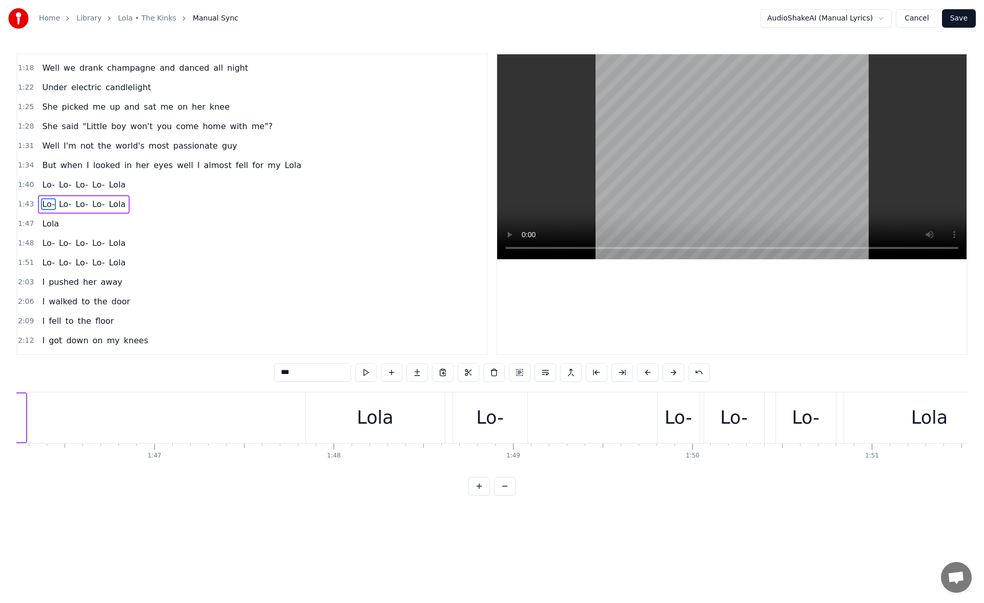
click at [667, 420] on div "Lo-" at bounding box center [679, 417] width 28 height 27
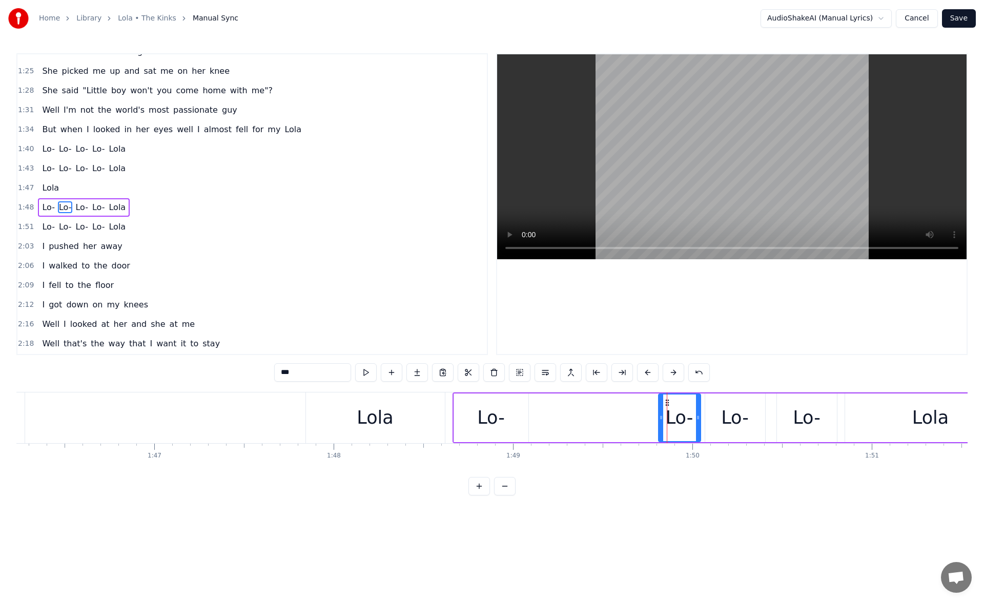
scroll to position [346, 0]
drag, startPoint x: 663, startPoint y: 419, endPoint x: 656, endPoint y: 419, distance: 6.7
click at [656, 419] on icon at bounding box center [655, 417] width 4 height 8
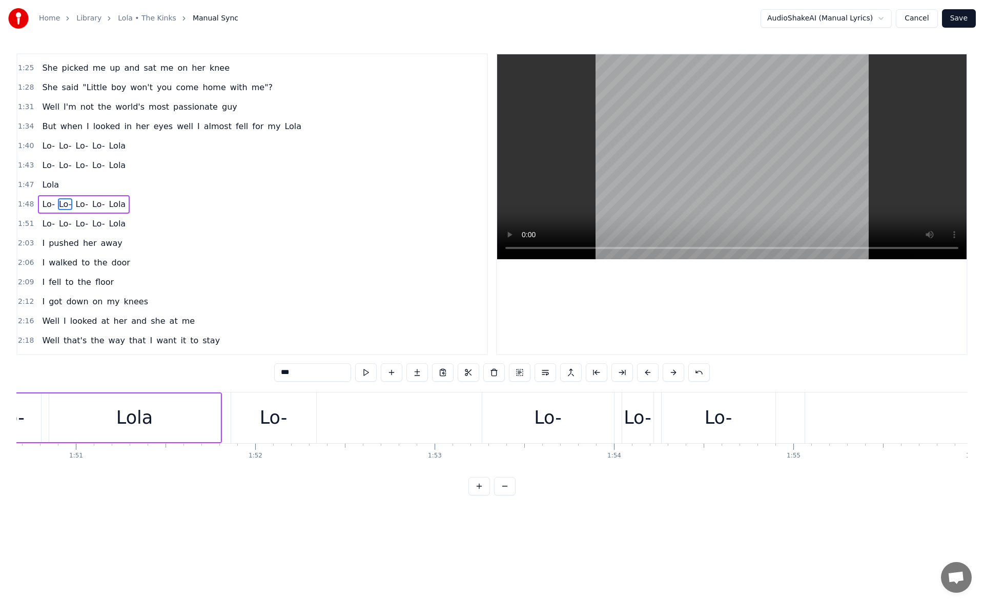
scroll to position [0, 19870]
click at [483, 404] on div "Lo-" at bounding box center [524, 417] width 132 height 51
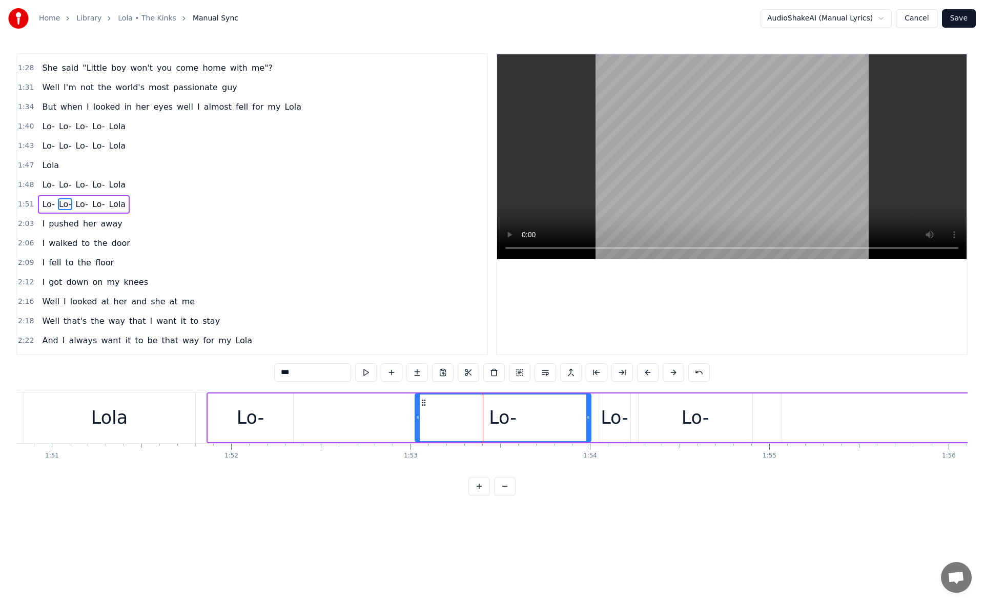
drag, startPoint x: 461, startPoint y: 419, endPoint x: 417, endPoint y: 417, distance: 44.1
click at [417, 417] on icon at bounding box center [418, 417] width 4 height 8
click at [363, 372] on button at bounding box center [366, 372] width 22 height 18
drag, startPoint x: 418, startPoint y: 418, endPoint x: 402, endPoint y: 416, distance: 16.0
click at [404, 416] on icon at bounding box center [406, 417] width 4 height 8
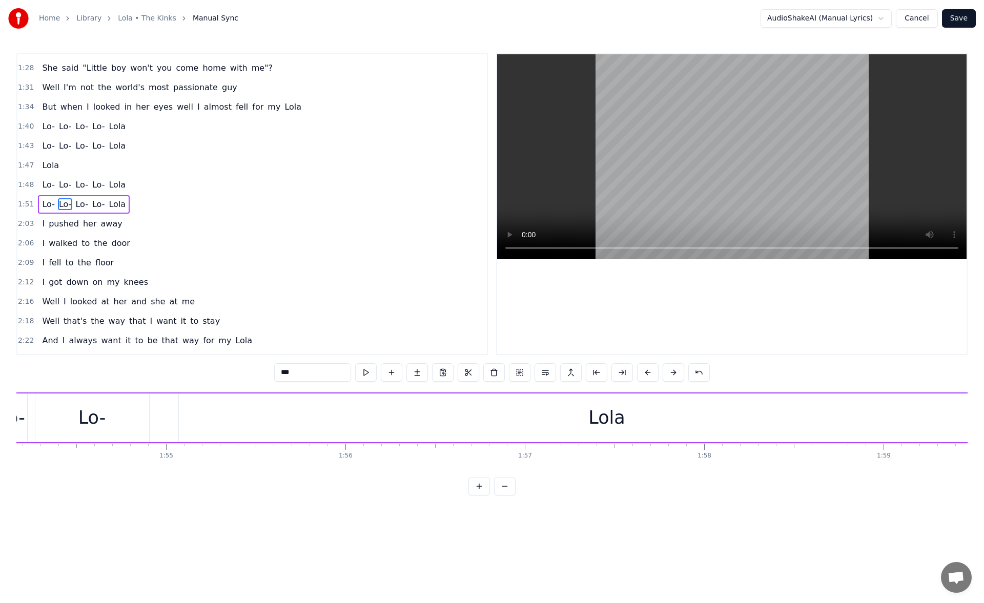
scroll to position [0, 20498]
click at [484, 414] on div "Lola" at bounding box center [583, 418] width 856 height 49
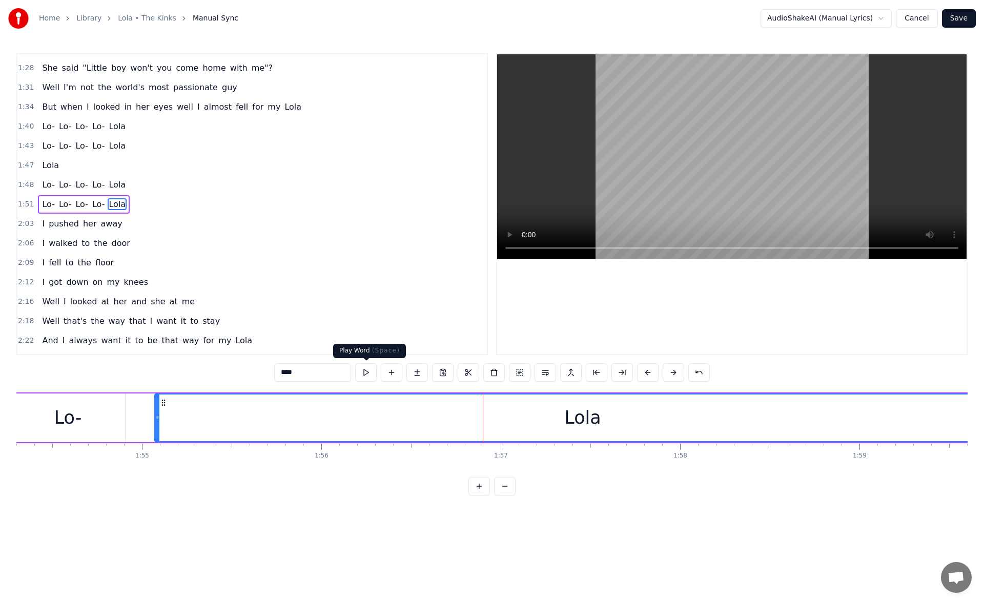
click at [365, 369] on button at bounding box center [366, 372] width 22 height 18
click at [365, 371] on button at bounding box center [366, 372] width 22 height 18
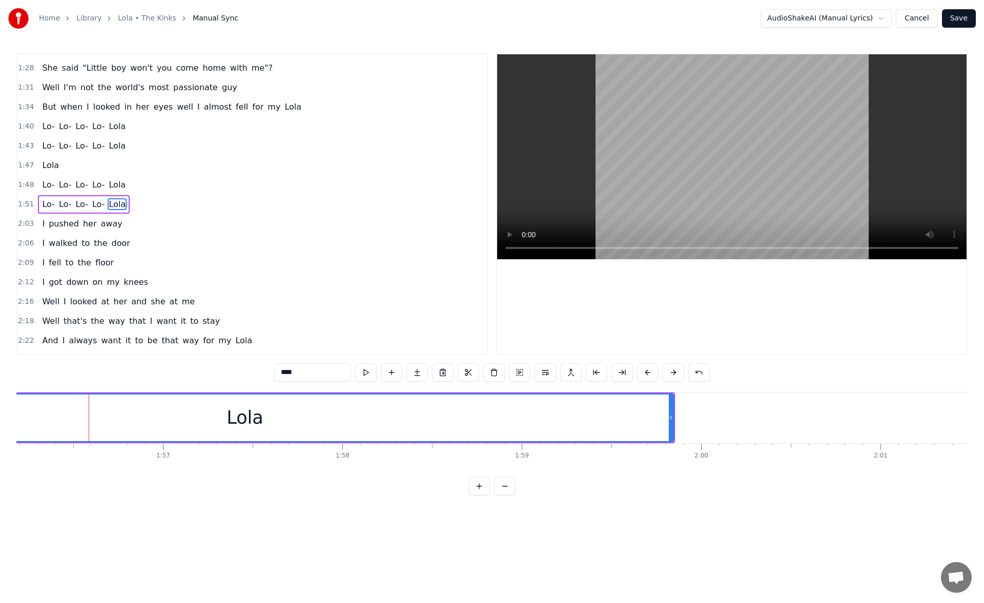
scroll to position [0, 20883]
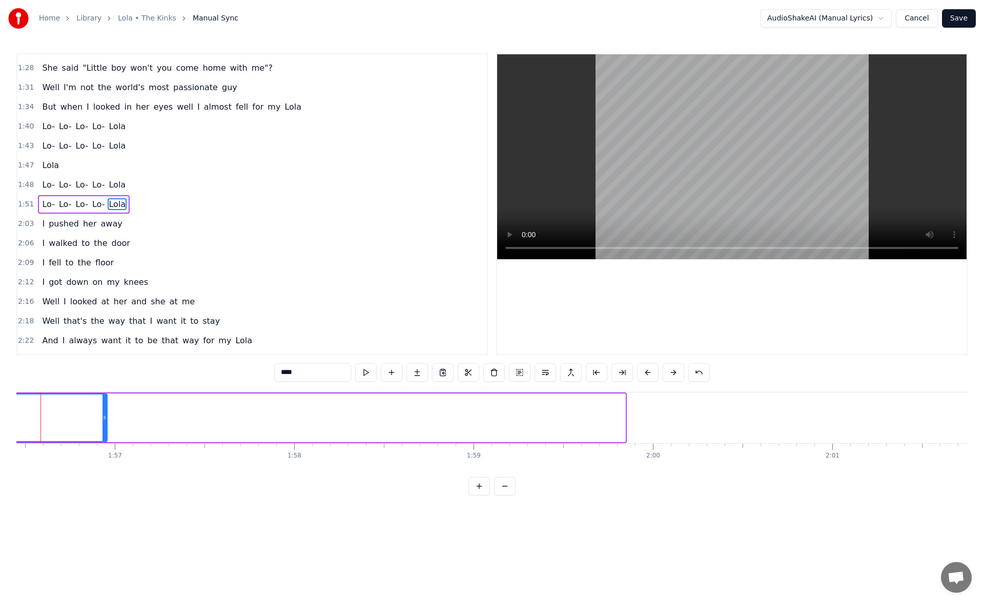
drag, startPoint x: 621, startPoint y: 415, endPoint x: 103, endPoint y: 447, distance: 519.0
click at [103, 447] on div "I met her in a club down in old Soho Where you drink champagne and it tastes ju…" at bounding box center [491, 430] width 951 height 77
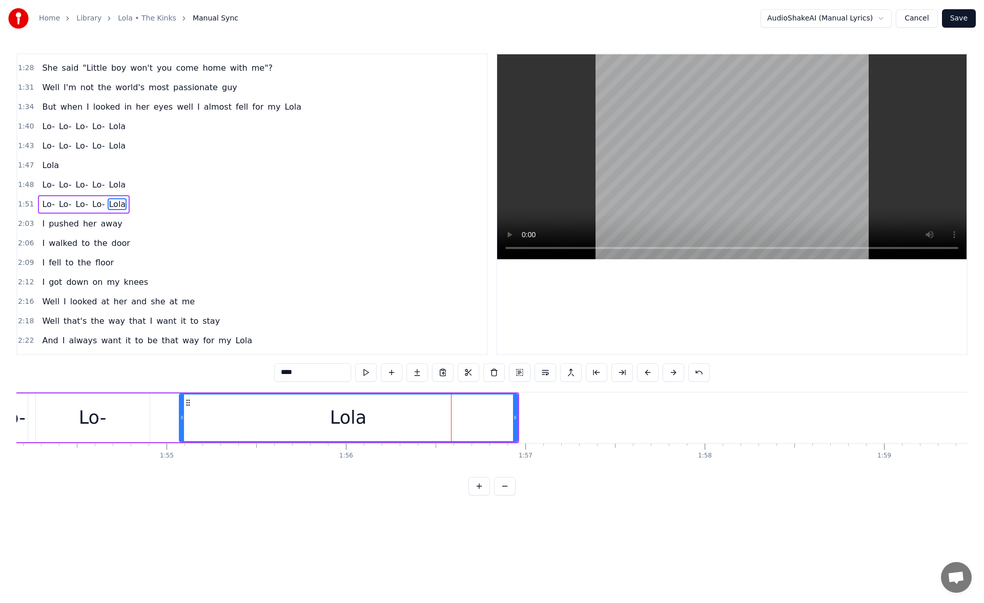
scroll to position [0, 20425]
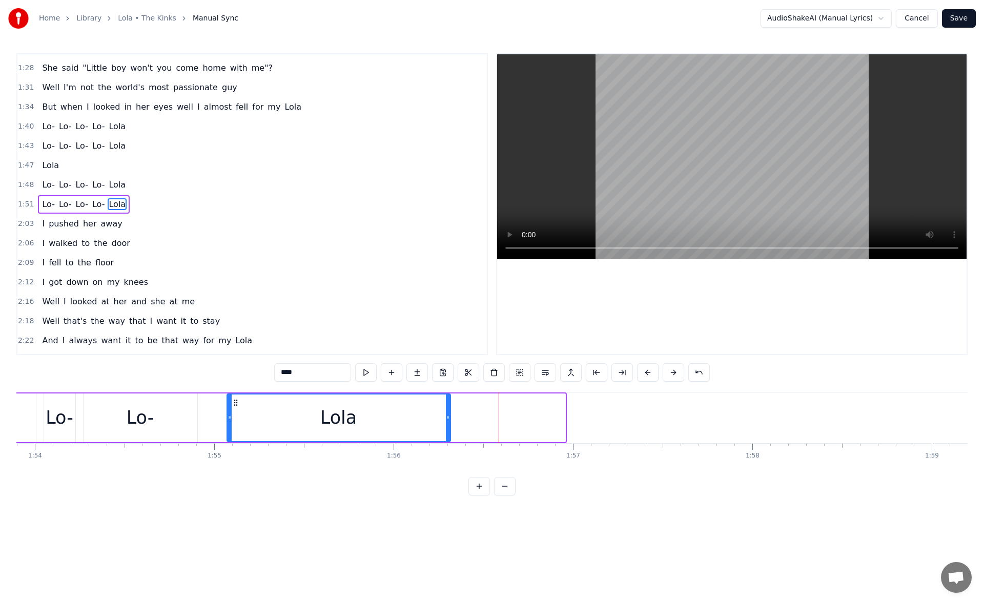
drag, startPoint x: 562, startPoint y: 418, endPoint x: 430, endPoint y: 412, distance: 132.3
click at [446, 412] on div at bounding box center [448, 418] width 4 height 47
click at [362, 374] on button at bounding box center [366, 372] width 22 height 18
click at [168, 416] on div "Lo-" at bounding box center [141, 418] width 114 height 49
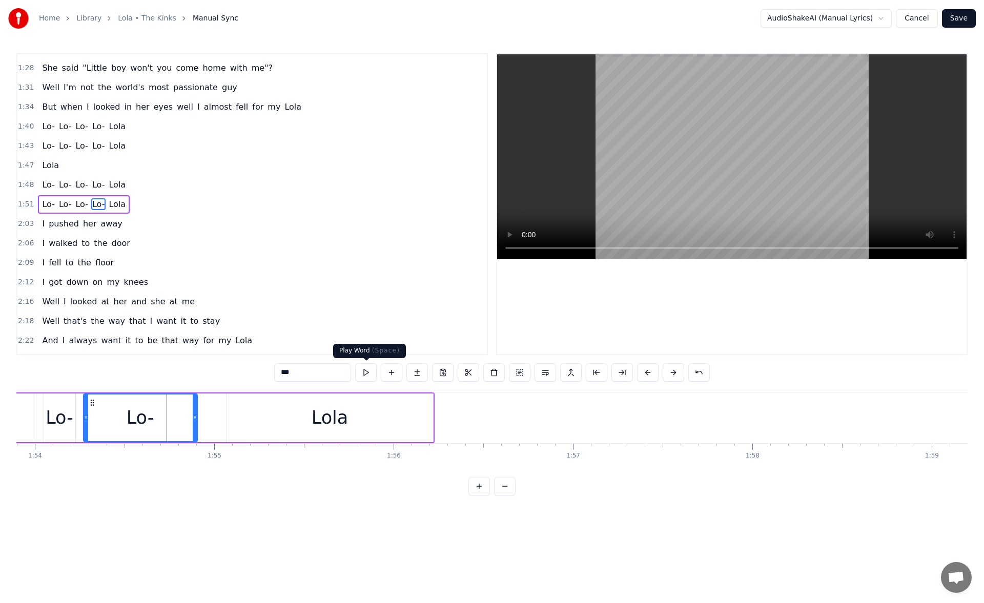
click at [374, 376] on button at bounding box center [366, 372] width 22 height 18
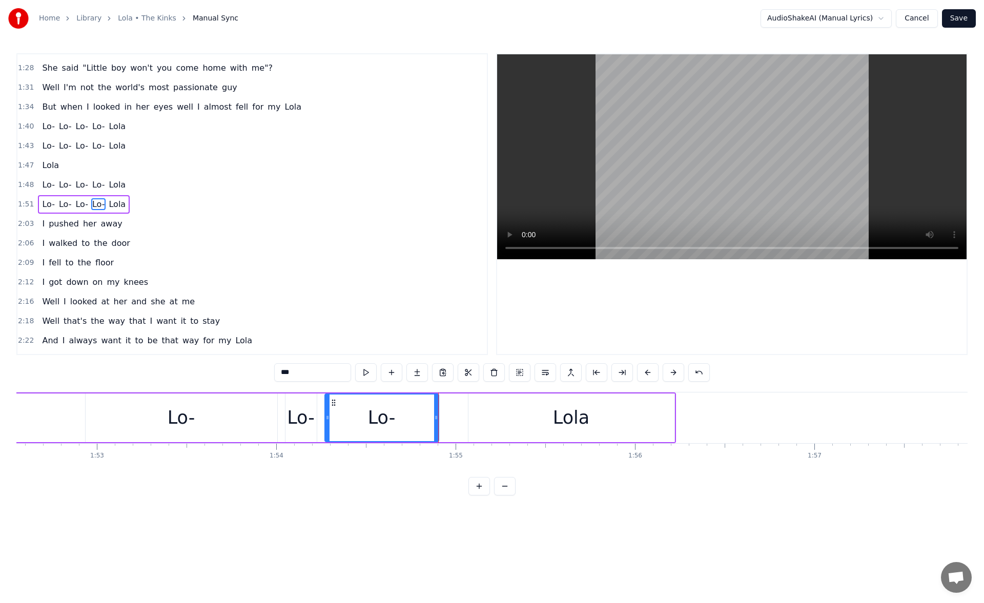
scroll to position [0, 19991]
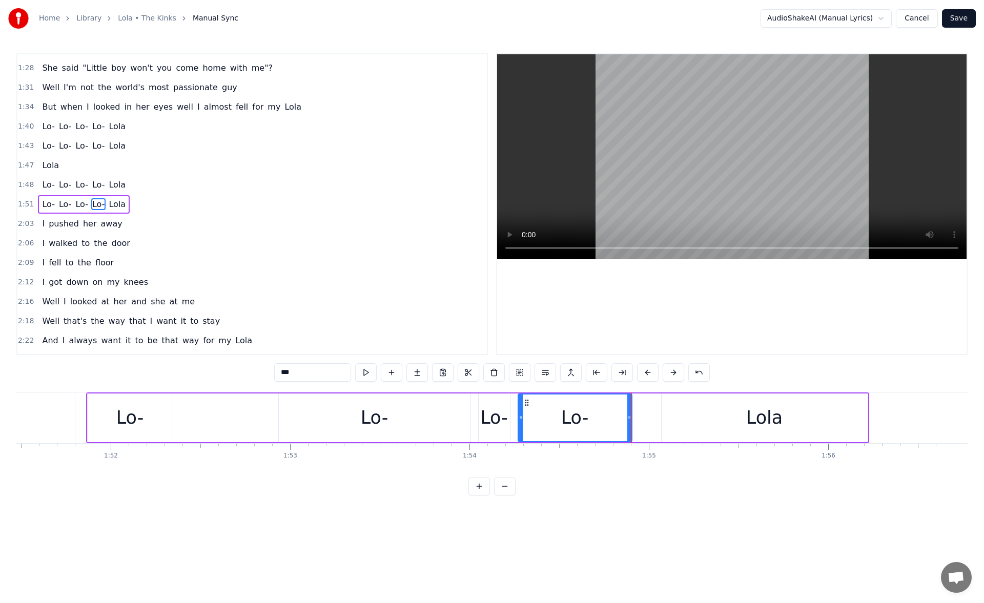
click at [326, 419] on div "Lo-" at bounding box center [375, 418] width 192 height 49
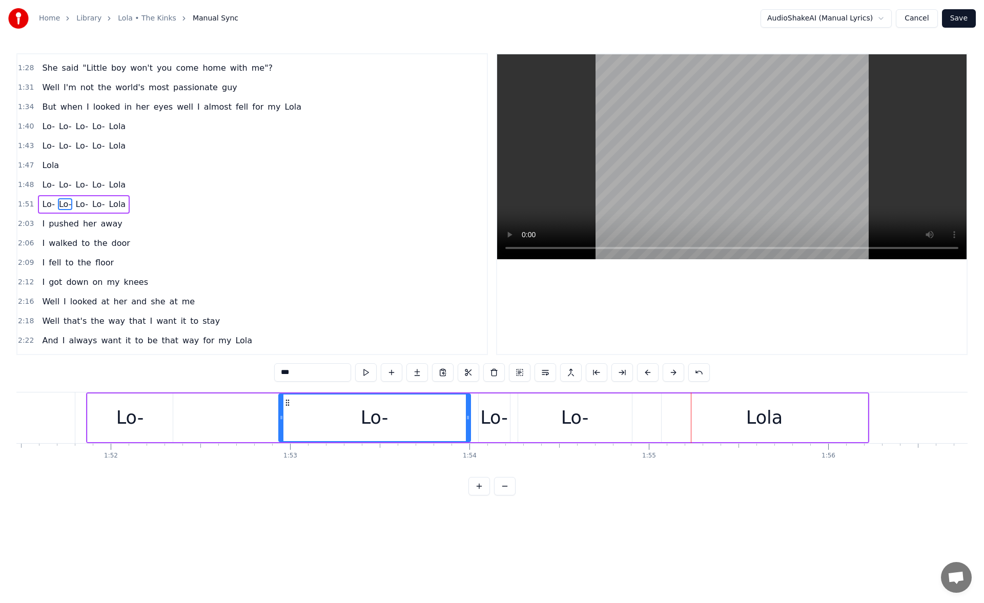
click at [301, 425] on div "Lo-" at bounding box center [374, 418] width 191 height 47
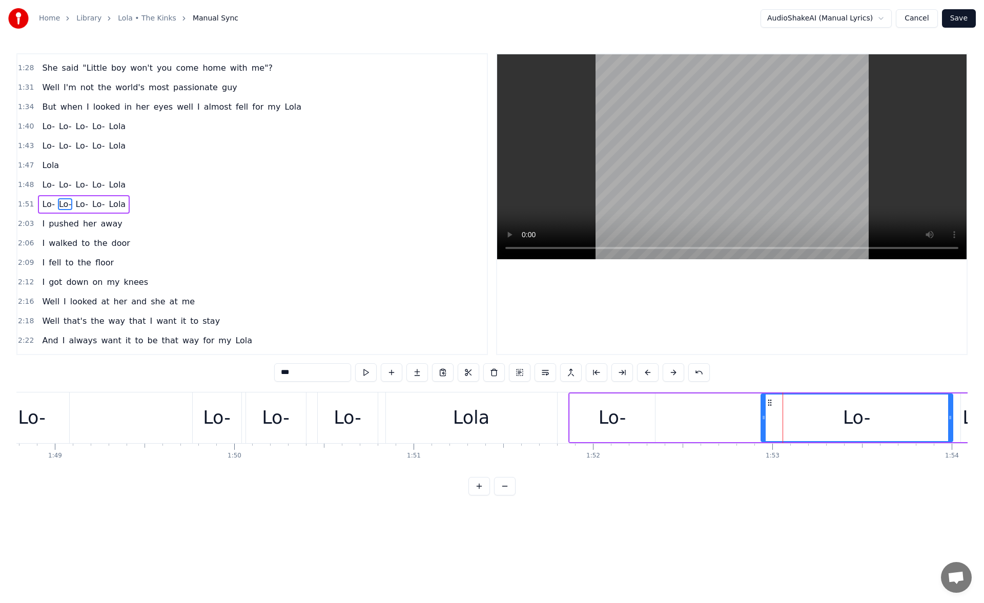
scroll to position [0, 19461]
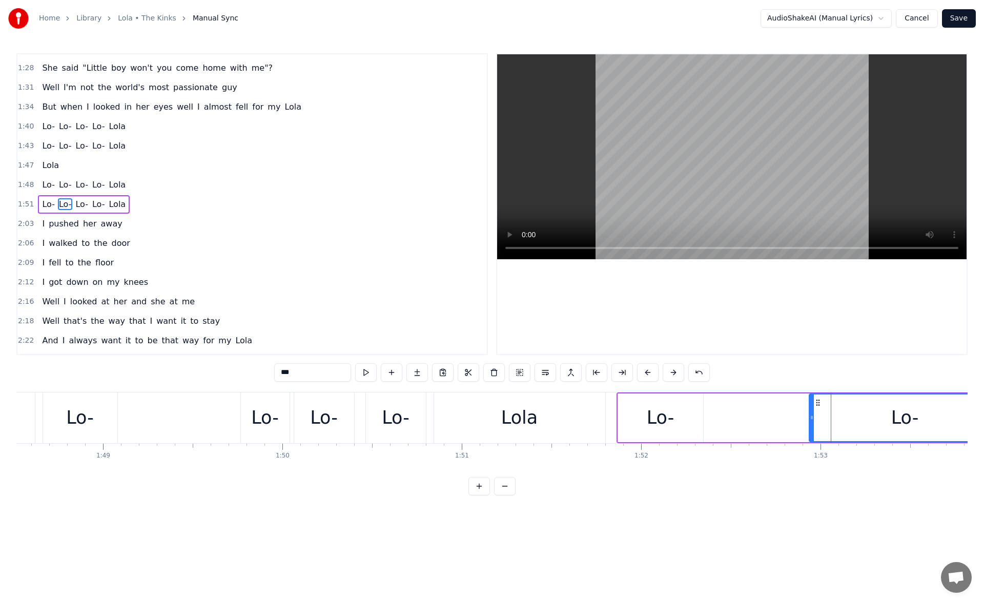
click at [280, 420] on div "Lo-" at bounding box center [265, 417] width 49 height 51
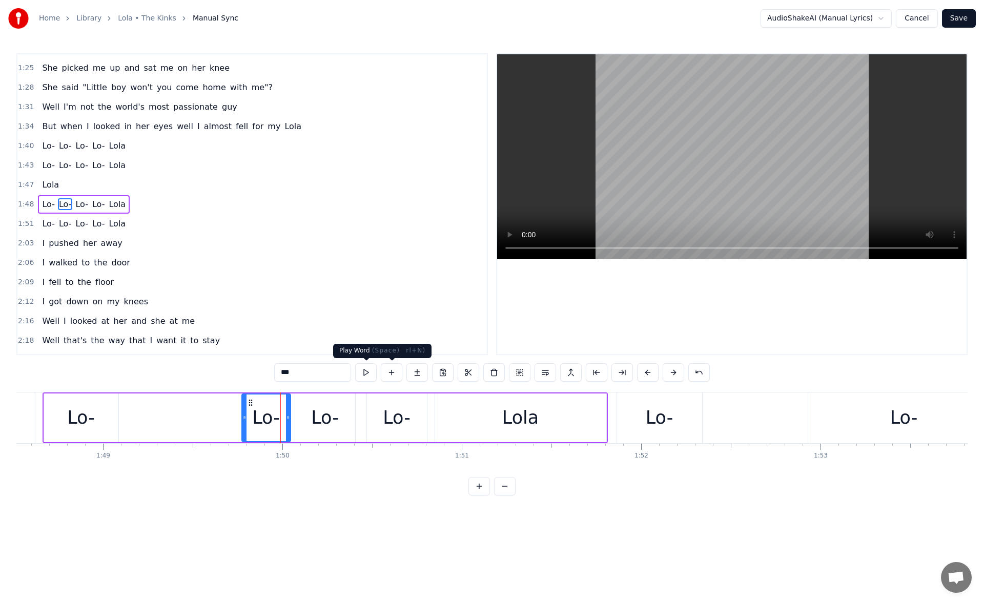
click at [370, 372] on button at bounding box center [366, 372] width 22 height 18
click at [561, 422] on div "Lola" at bounding box center [520, 418] width 171 height 49
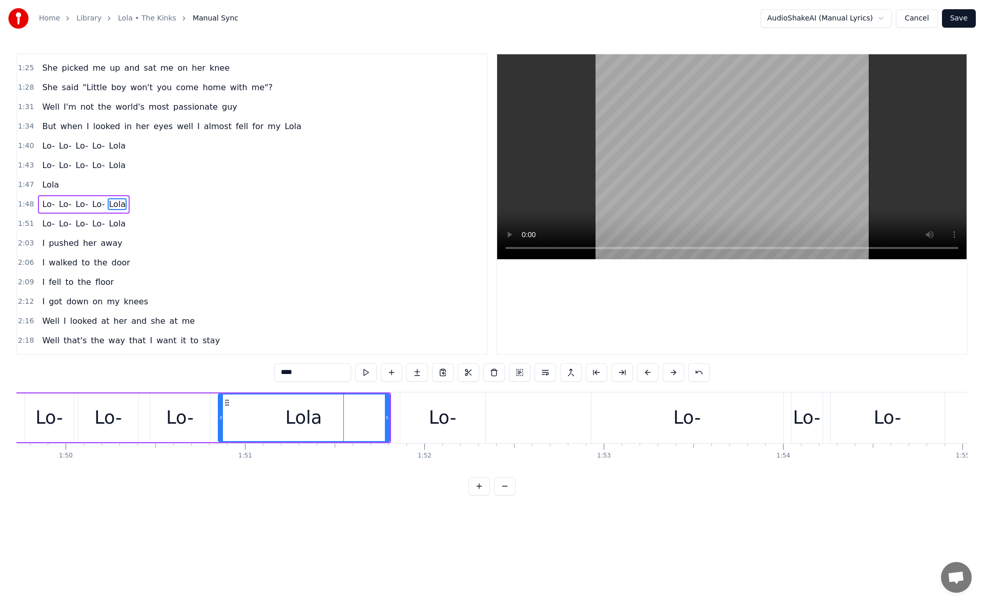
scroll to position [0, 19630]
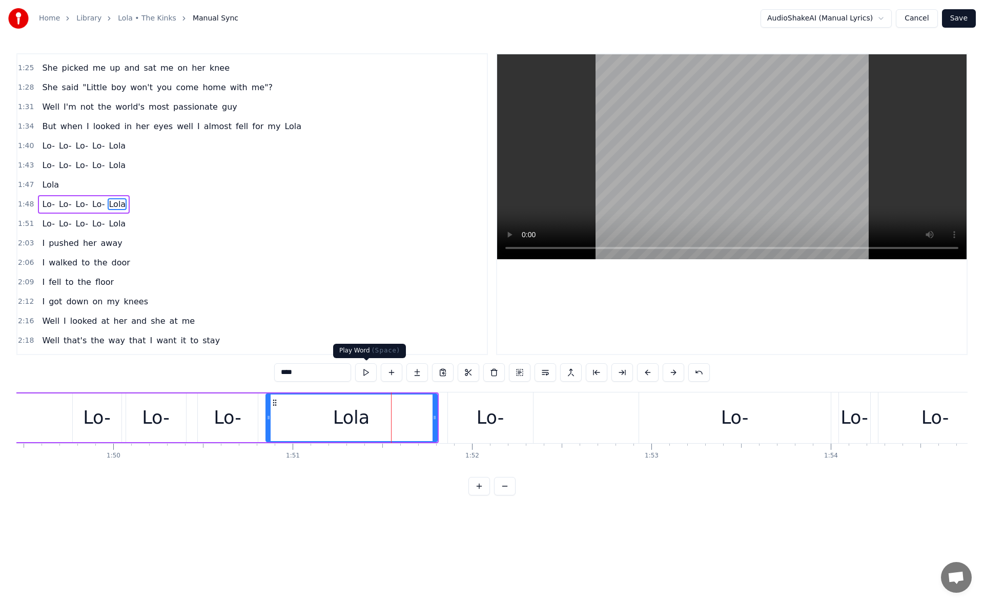
click at [370, 371] on button at bounding box center [366, 372] width 22 height 18
click at [475, 416] on div "Lo-" at bounding box center [490, 417] width 85 height 51
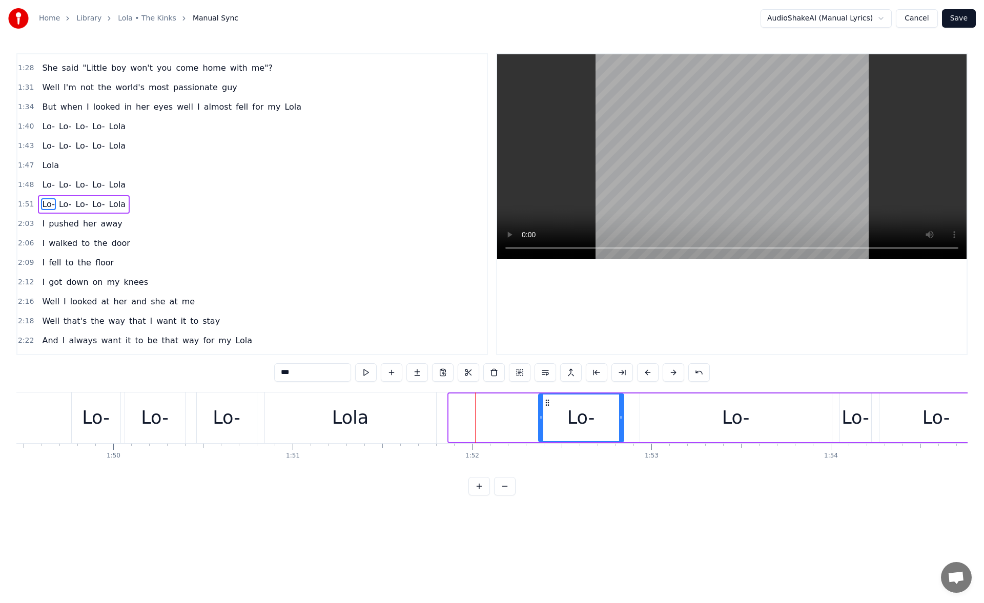
drag, startPoint x: 456, startPoint y: 400, endPoint x: 546, endPoint y: 407, distance: 90.0
click at [546, 407] on div "Lo-" at bounding box center [581, 418] width 84 height 47
click at [682, 421] on div "Lo-" at bounding box center [736, 418] width 192 height 49
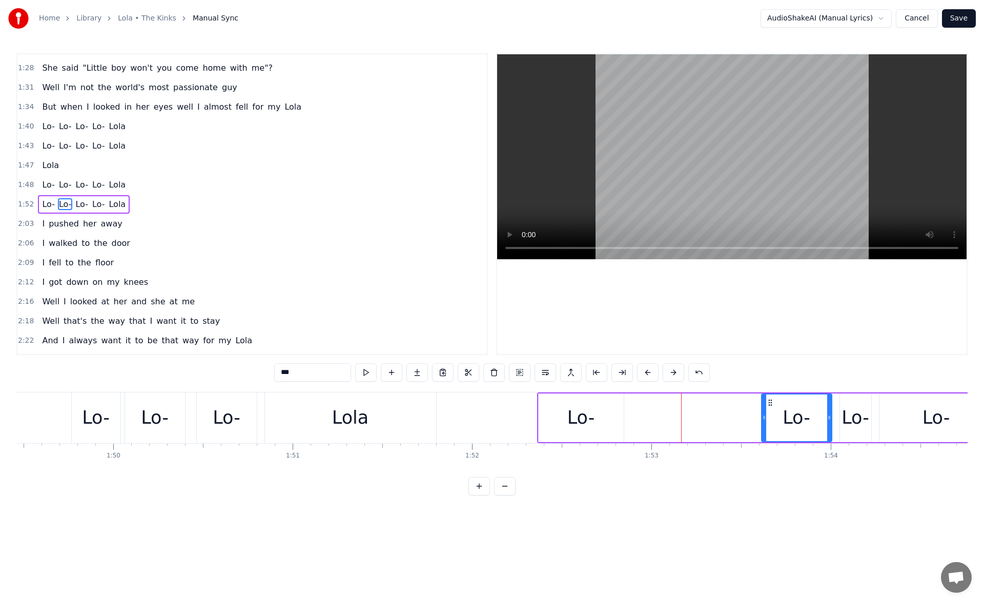
drag, startPoint x: 643, startPoint y: 418, endPoint x: 764, endPoint y: 424, distance: 121.6
click at [764, 424] on div at bounding box center [764, 418] width 4 height 47
click at [574, 410] on div "Lo-" at bounding box center [581, 417] width 28 height 27
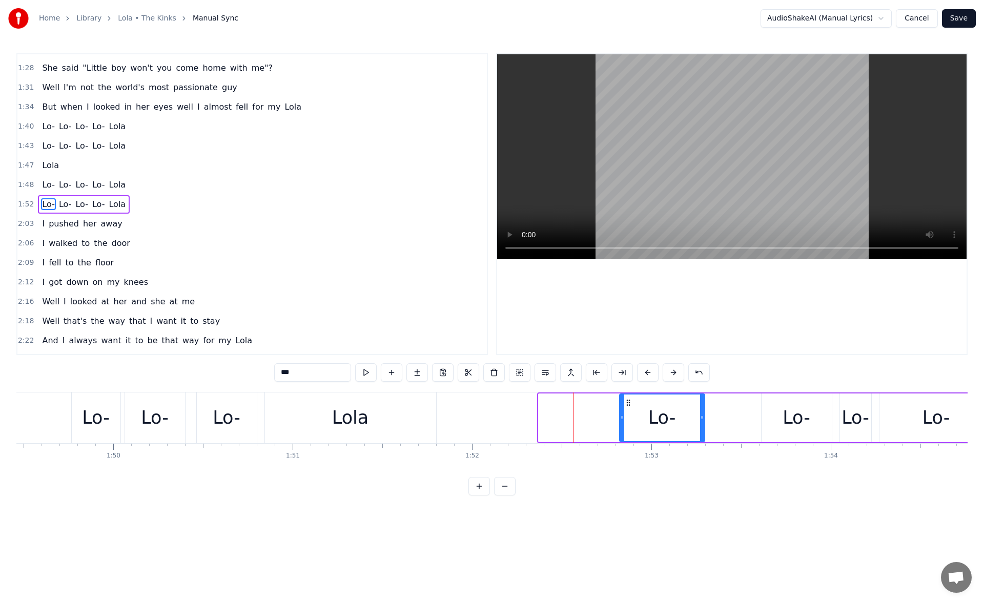
drag, startPoint x: 576, startPoint y: 406, endPoint x: 628, endPoint y: 406, distance: 51.8
click at [628, 406] on icon at bounding box center [628, 403] width 8 height 8
drag, startPoint x: 708, startPoint y: 418, endPoint x: 748, endPoint y: 420, distance: 40.5
click at [744, 420] on icon at bounding box center [742, 417] width 4 height 8
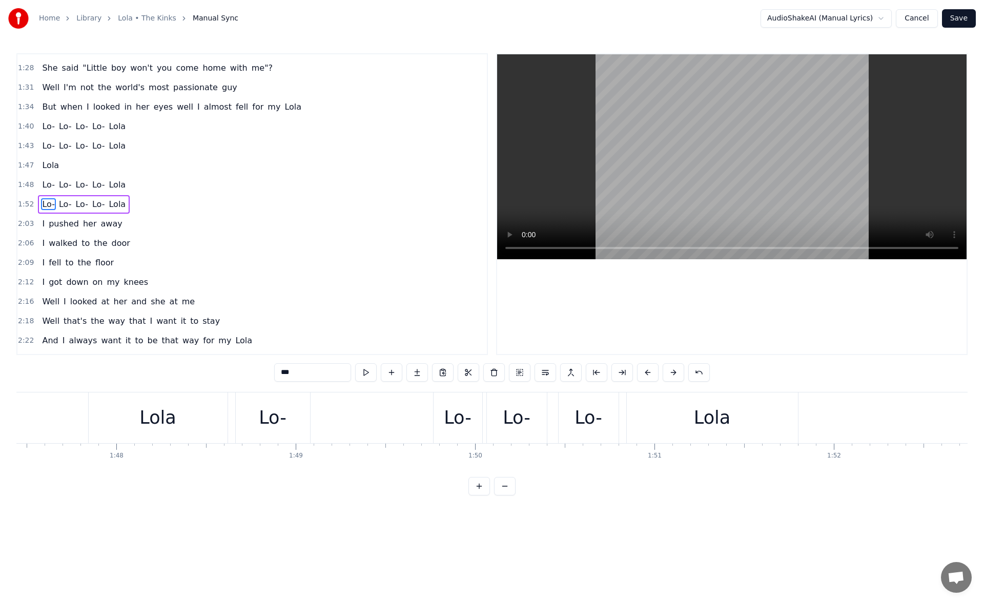
scroll to position [0, 19243]
click at [606, 406] on div "Lo-" at bounding box center [613, 417] width 28 height 27
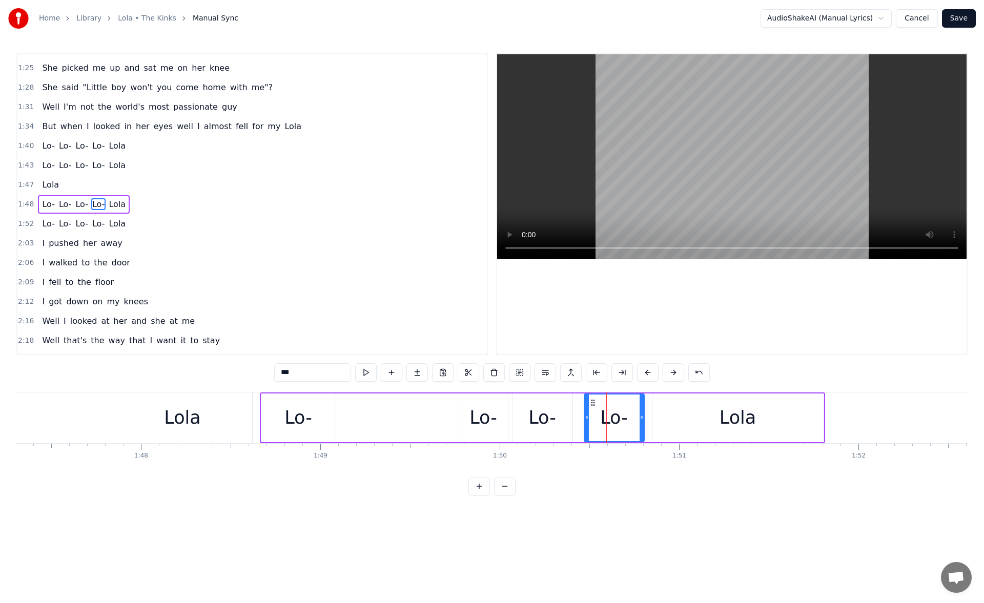
click at [202, 417] on div "Lola" at bounding box center [182, 417] width 139 height 51
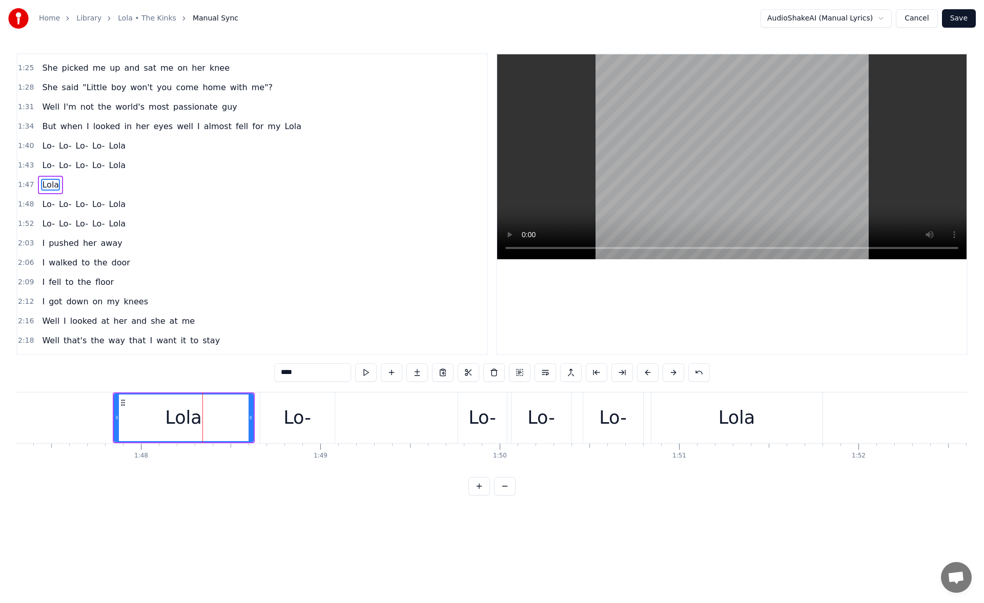
scroll to position [327, 0]
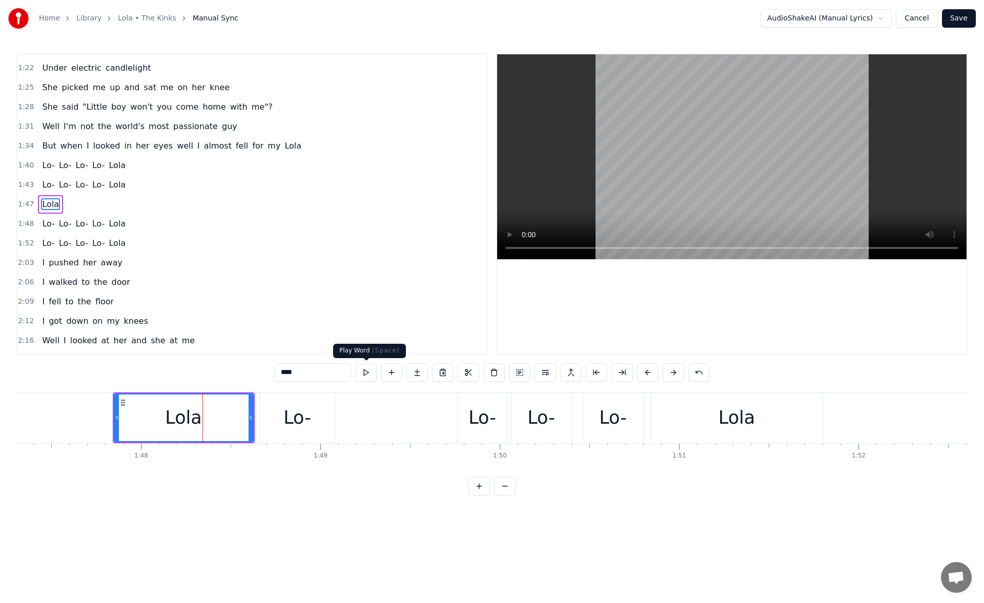
click at [364, 367] on button at bounding box center [366, 372] width 22 height 18
click at [671, 418] on div "Lola" at bounding box center [736, 417] width 171 height 51
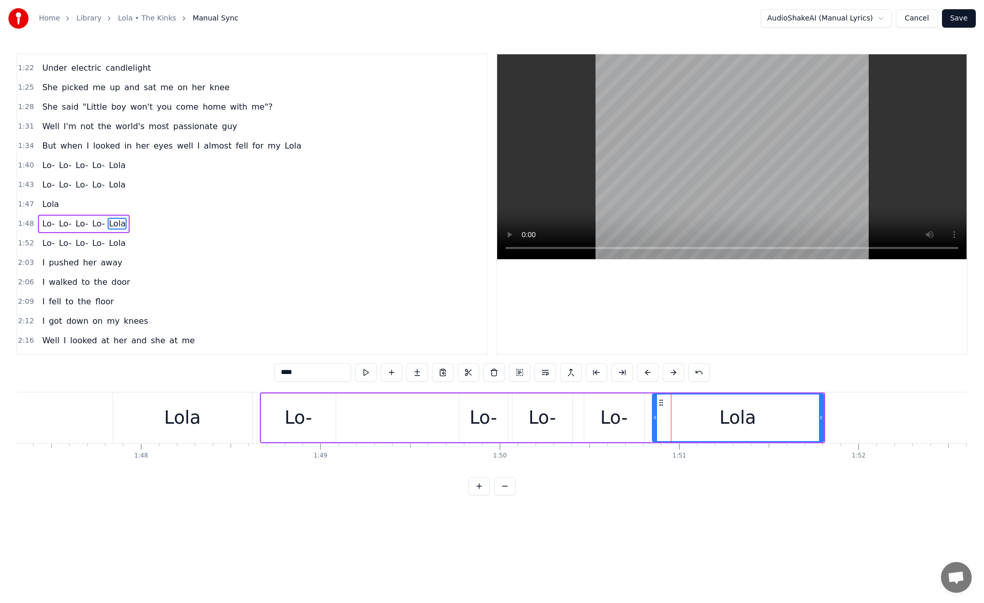
scroll to position [346, 0]
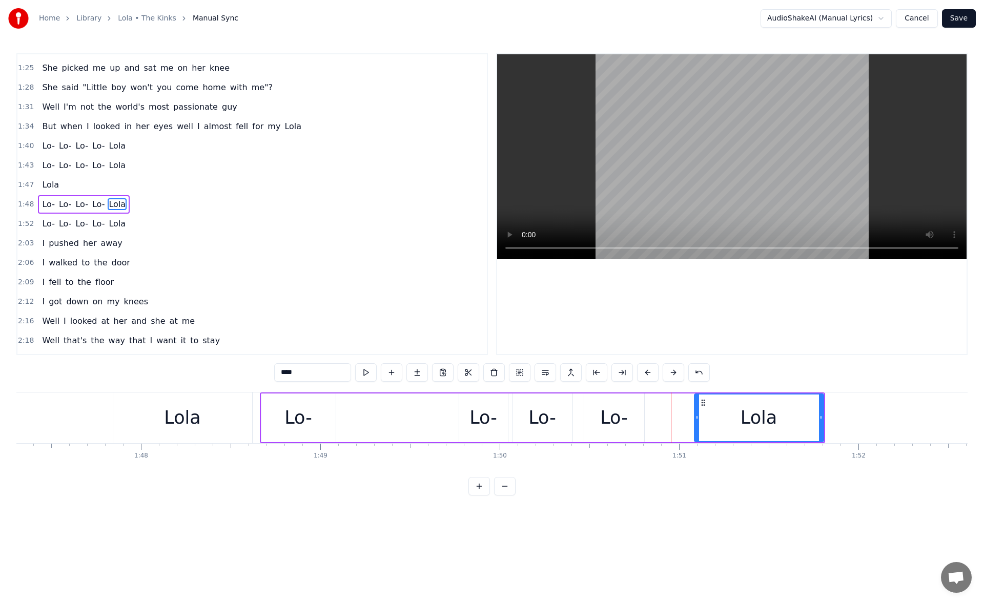
drag, startPoint x: 654, startPoint y: 417, endPoint x: 697, endPoint y: 422, distance: 43.4
click at [699, 417] on icon at bounding box center [697, 417] width 4 height 8
click at [617, 422] on div "Lo-" at bounding box center [614, 417] width 28 height 27
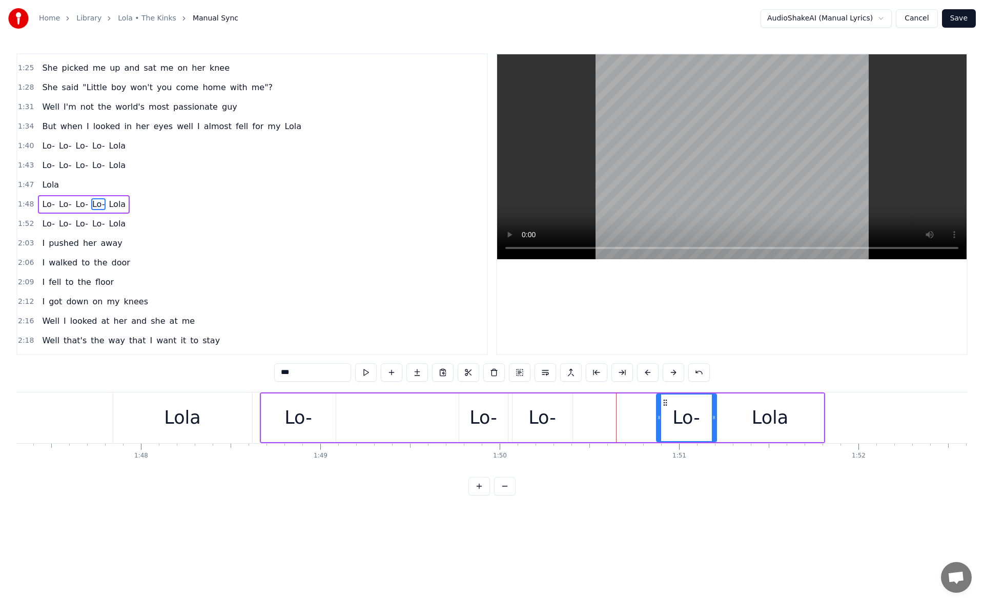
drag, startPoint x: 591, startPoint y: 401, endPoint x: 663, endPoint y: 409, distance: 72.8
click at [663, 409] on div "Lo-" at bounding box center [686, 418] width 59 height 47
click at [547, 411] on div "Lo-" at bounding box center [542, 417] width 28 height 27
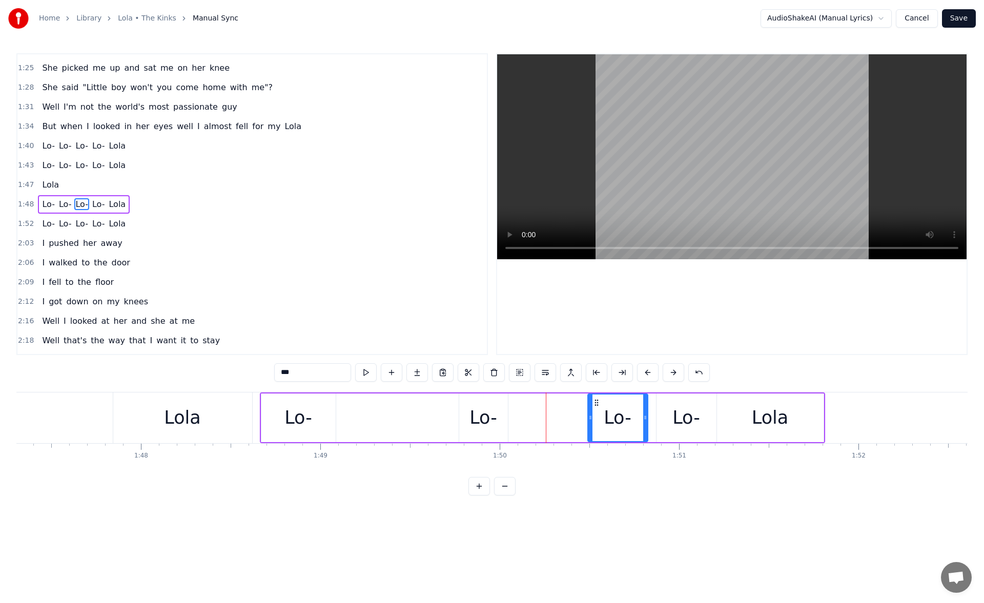
drag, startPoint x: 520, startPoint y: 403, endPoint x: 596, endPoint y: 411, distance: 76.2
click at [596, 409] on div "Lo-" at bounding box center [617, 418] width 59 height 47
click at [478, 416] on div "Lo-" at bounding box center [483, 417] width 28 height 27
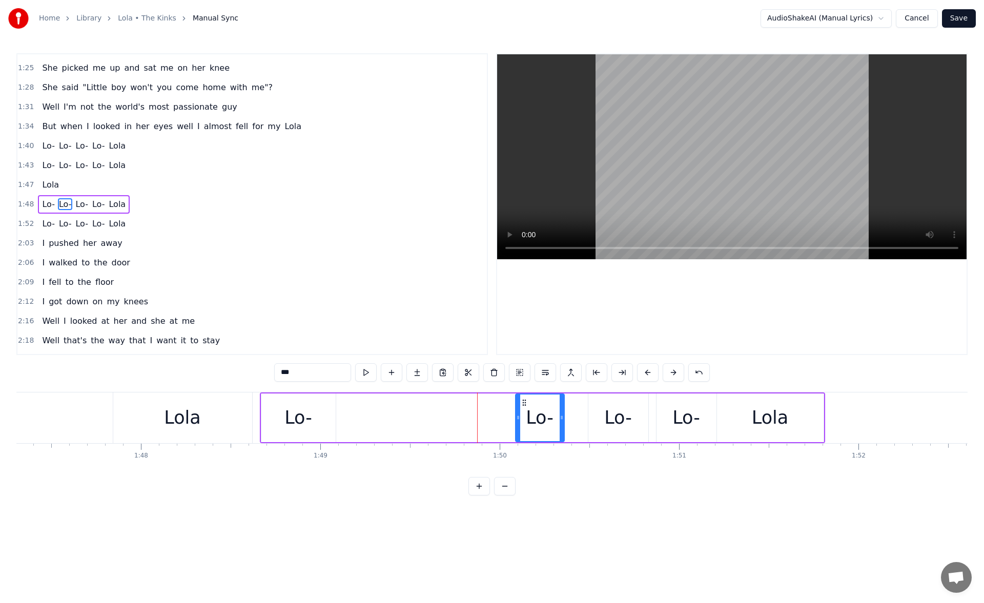
drag, startPoint x: 468, startPoint y: 404, endPoint x: 525, endPoint y: 406, distance: 56.4
click at [525, 406] on icon at bounding box center [524, 403] width 8 height 8
click at [311, 418] on div "Lo-" at bounding box center [298, 417] width 28 height 27
drag, startPoint x: 270, startPoint y: 404, endPoint x: 446, endPoint y: 415, distance: 176.1
click at [446, 415] on div "Lo-" at bounding box center [474, 418] width 73 height 47
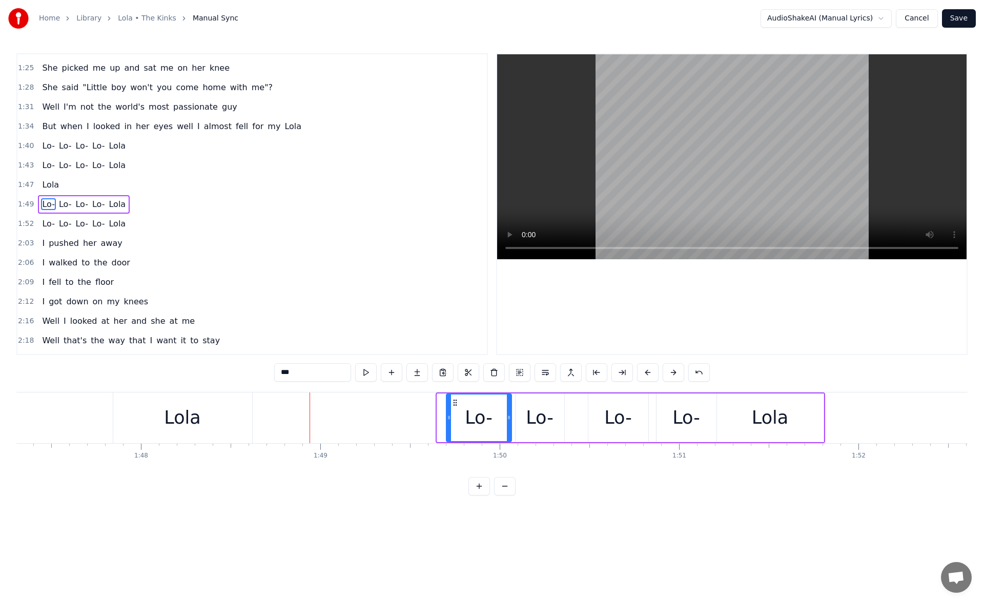
drag, startPoint x: 440, startPoint y: 420, endPoint x: 452, endPoint y: 420, distance: 11.8
click at [451, 420] on icon at bounding box center [449, 417] width 4 height 8
click at [553, 420] on div "Lo-" at bounding box center [539, 418] width 49 height 49
click at [562, 420] on div "Lo-" at bounding box center [540, 418] width 50 height 49
click at [562, 421] on div "Lo-" at bounding box center [540, 418] width 50 height 49
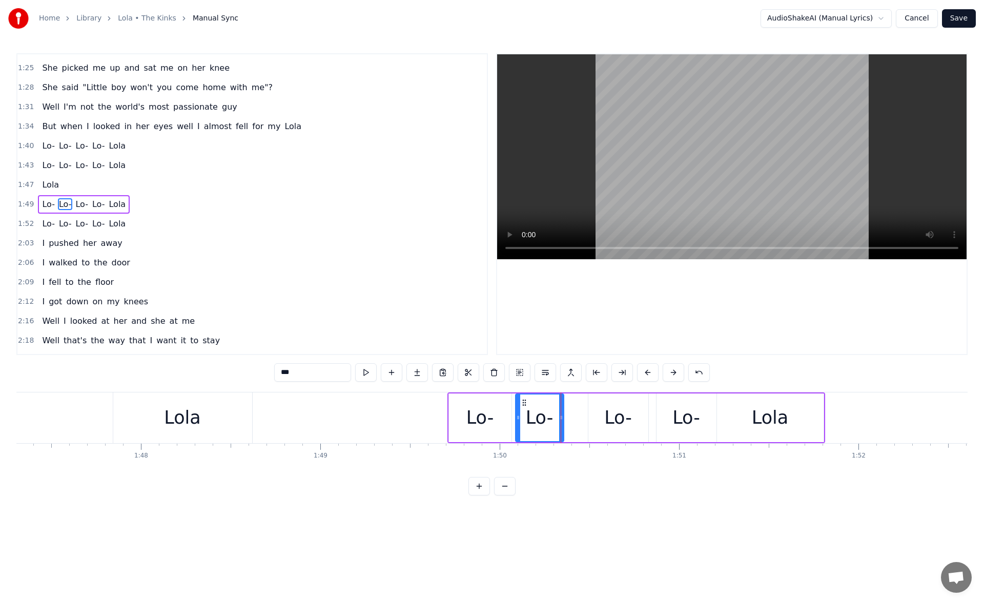
click at [593, 417] on div "Lo-" at bounding box center [618, 418] width 60 height 49
drag, startPoint x: 594, startPoint y: 403, endPoint x: 588, endPoint y: 406, distance: 7.1
click at [588, 406] on icon at bounding box center [589, 403] width 8 height 8
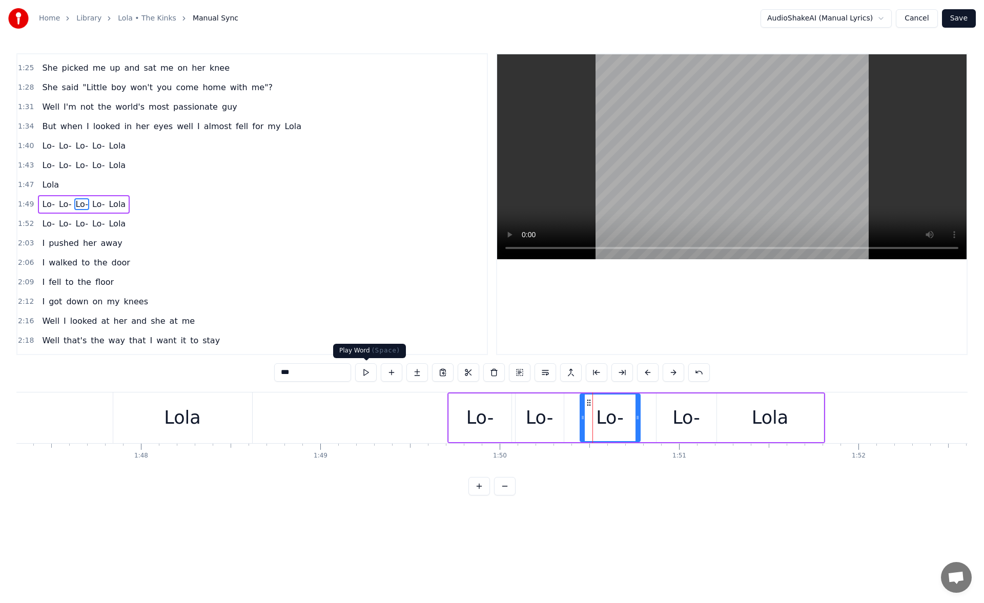
click at [368, 372] on button at bounding box center [366, 372] width 22 height 18
click at [672, 412] on div "Lo-" at bounding box center [686, 418] width 60 height 49
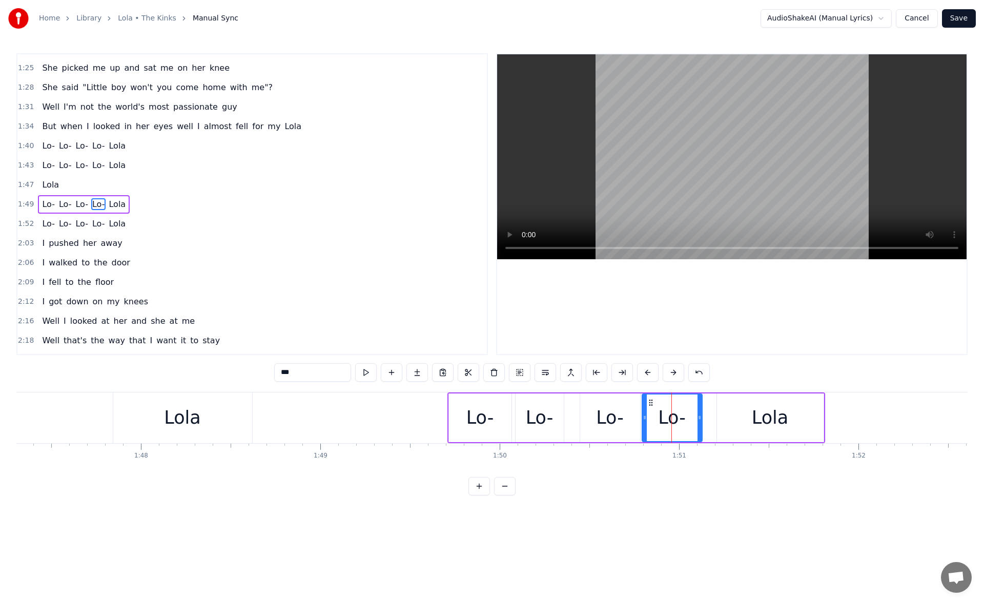
drag, startPoint x: 661, startPoint y: 402, endPoint x: 652, endPoint y: 404, distance: 9.4
click at [652, 404] on icon at bounding box center [651, 403] width 8 height 8
click at [372, 376] on button at bounding box center [366, 372] width 22 height 18
click at [736, 421] on div "Lola" at bounding box center [770, 418] width 107 height 49
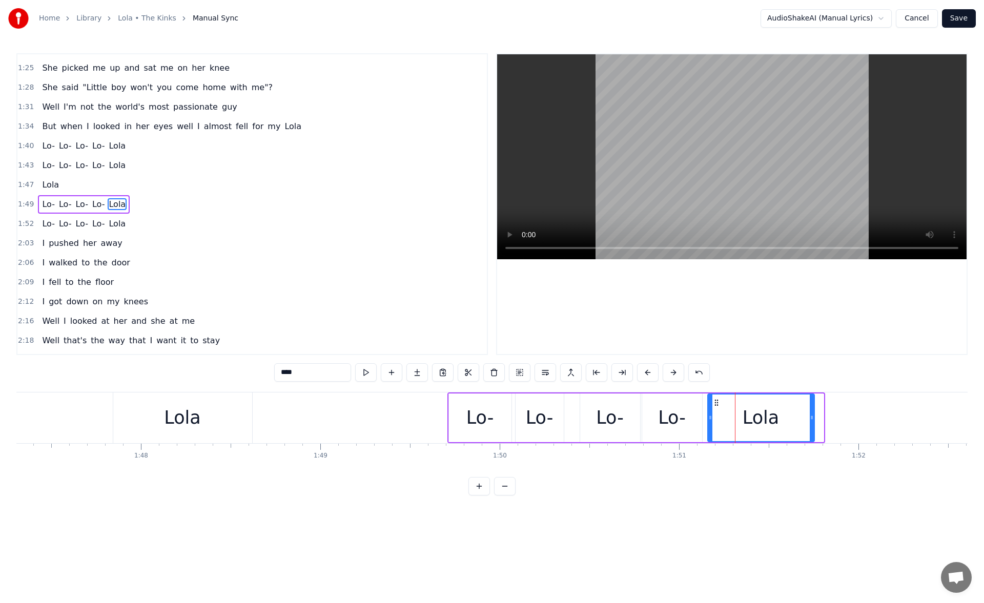
drag, startPoint x: 726, startPoint y: 403, endPoint x: 717, endPoint y: 405, distance: 9.6
click at [717, 405] on icon at bounding box center [716, 403] width 8 height 8
drag, startPoint x: 813, startPoint y: 418, endPoint x: 889, endPoint y: 417, distance: 75.8
click at [896, 416] on icon at bounding box center [894, 417] width 4 height 8
click at [232, 413] on div "Lola" at bounding box center [182, 417] width 139 height 51
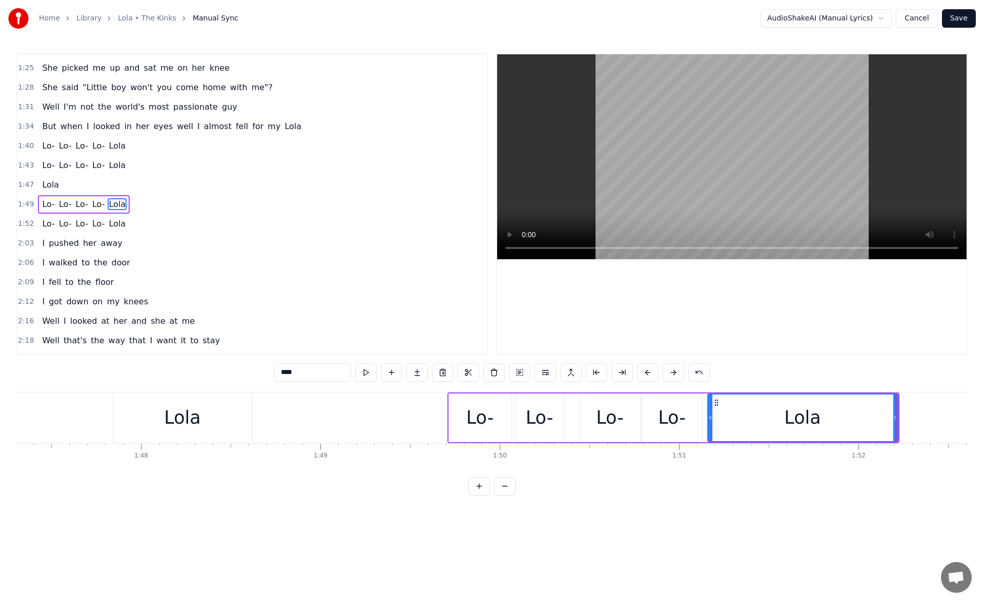
scroll to position [327, 0]
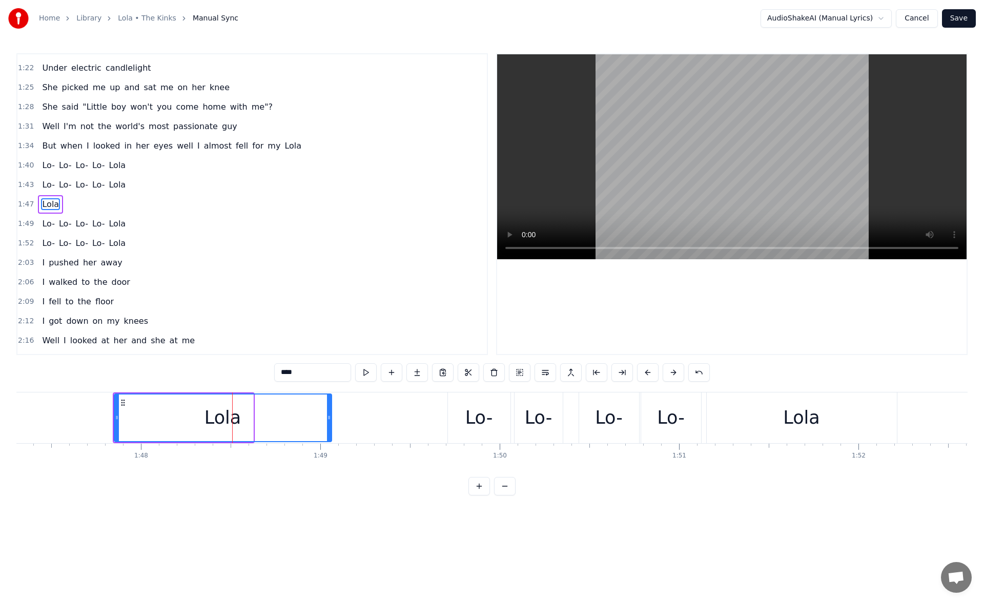
drag, startPoint x: 250, startPoint y: 419, endPoint x: 329, endPoint y: 420, distance: 78.9
click at [329, 420] on icon at bounding box center [329, 417] width 4 height 8
click at [370, 374] on button at bounding box center [366, 372] width 22 height 18
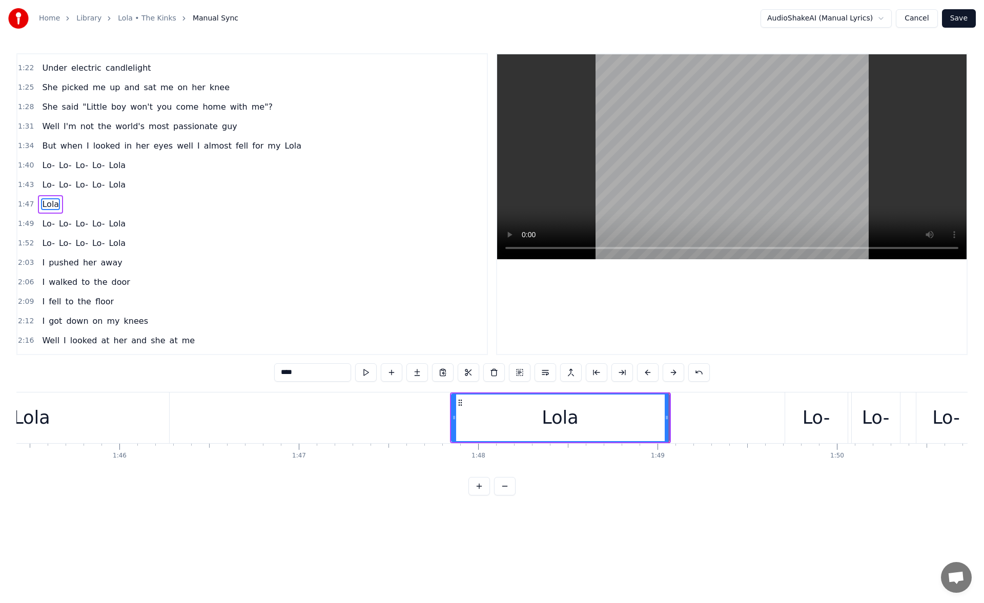
scroll to position [0, 18520]
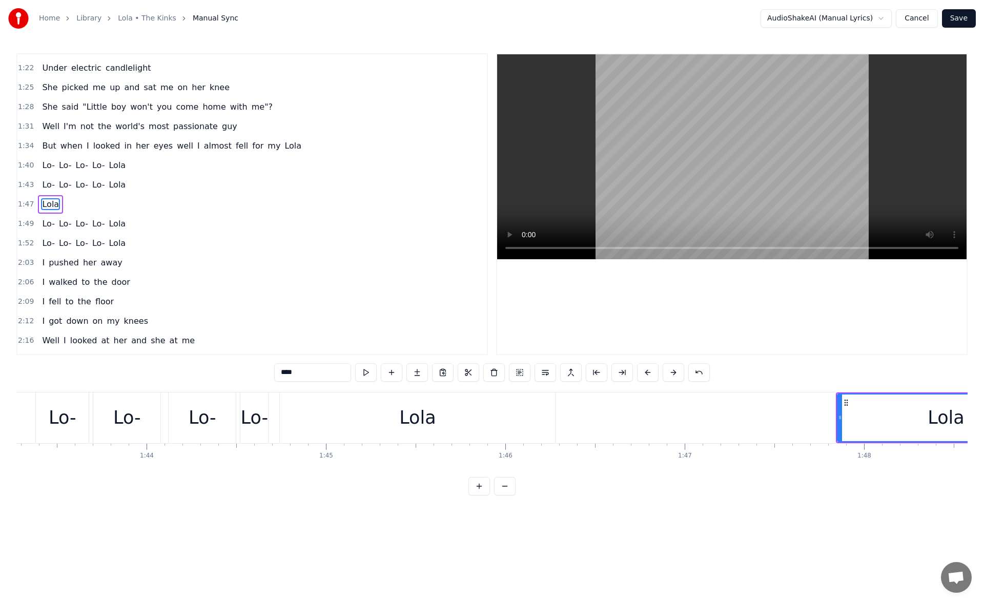
click at [69, 412] on div "Lo-" at bounding box center [63, 417] width 28 height 27
type input "***"
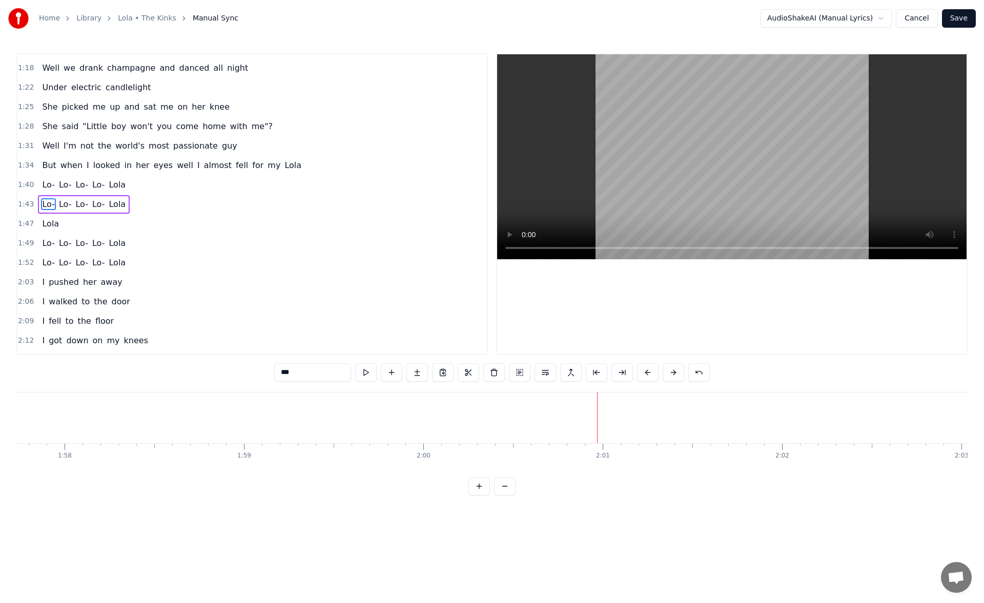
scroll to position [0, 21655]
click at [963, 17] on button "Save" at bounding box center [959, 18] width 34 height 18
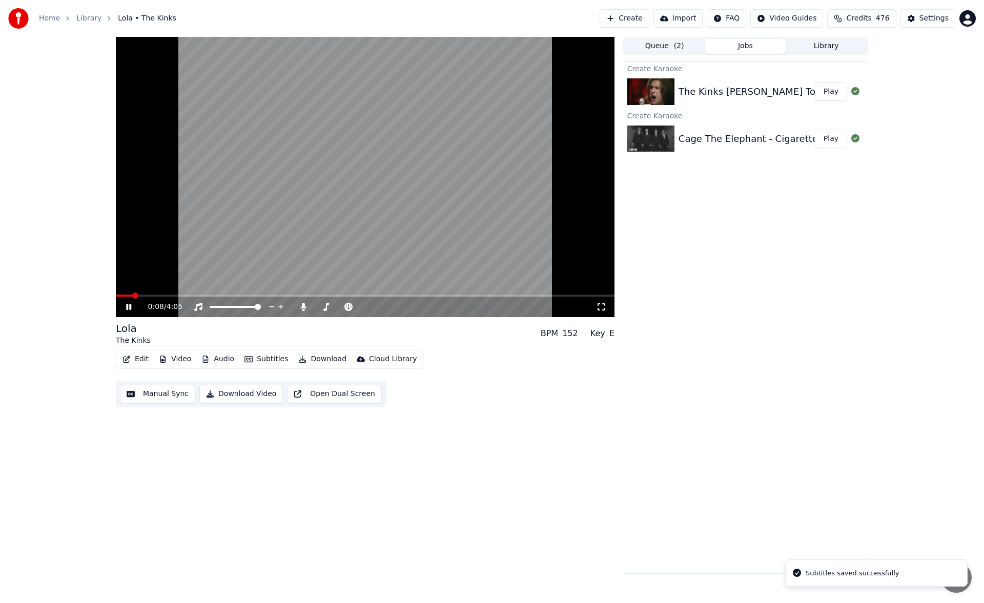
click at [125, 306] on icon at bounding box center [136, 307] width 24 height 8
click at [648, 14] on button "Create" at bounding box center [624, 18] width 50 height 18
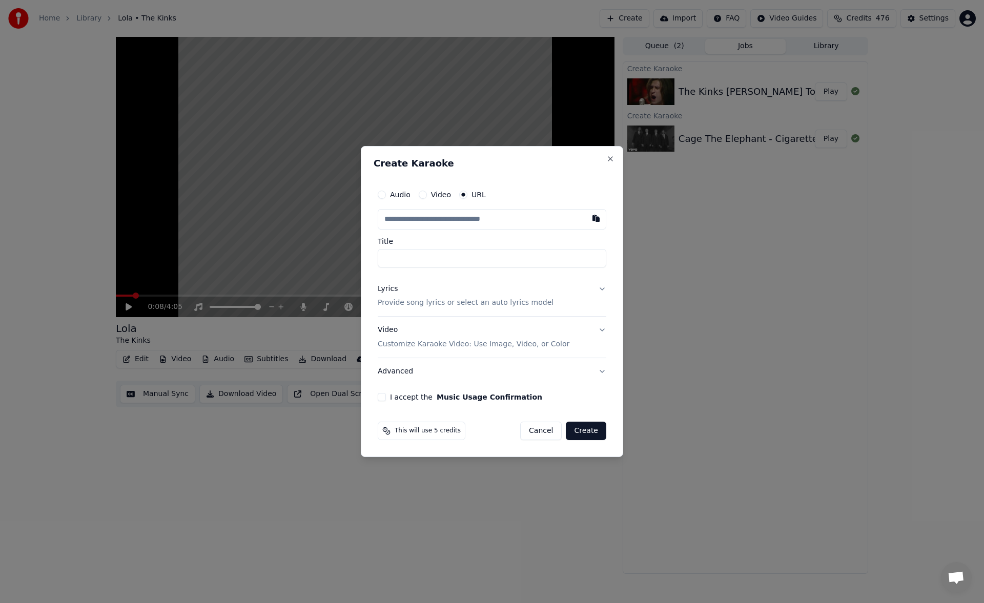
paste input "**********"
type input "**********"
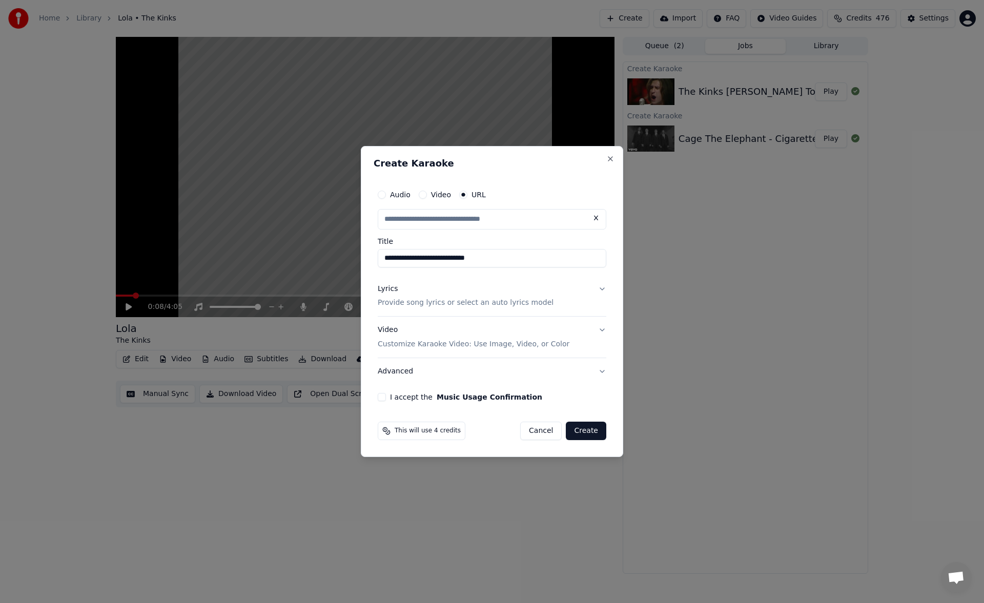
scroll to position [0, 0]
click at [600, 291] on button "Lyrics Provide song lyrics or select an auto lyrics model" at bounding box center [492, 296] width 229 height 41
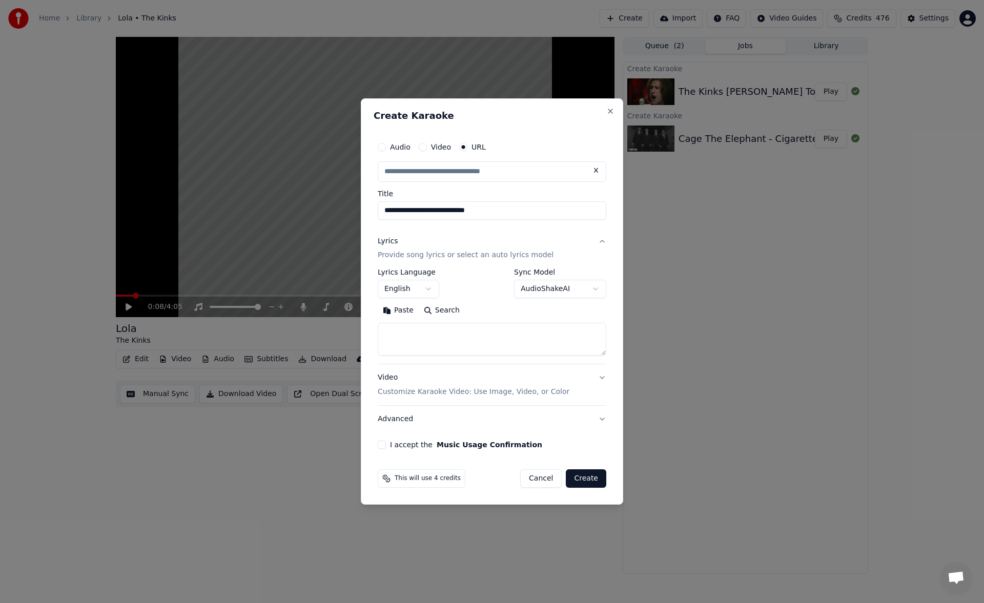
type input "**********"
click at [499, 339] on textarea at bounding box center [492, 339] width 229 height 33
paste textarea "**********"
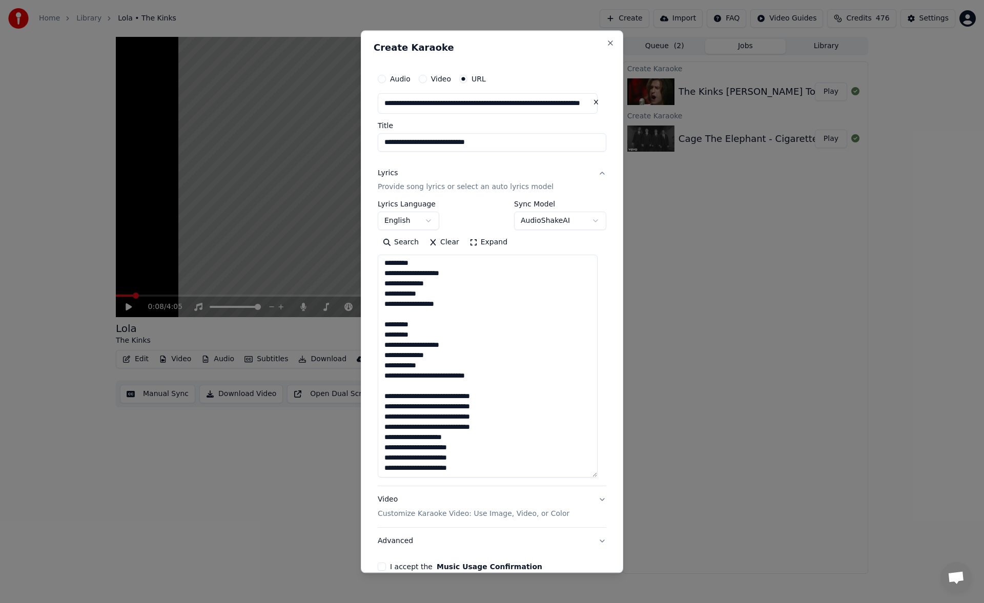
scroll to position [195, 0]
drag, startPoint x: 604, startPoint y: 355, endPoint x: 613, endPoint y: 478, distance: 123.4
click at [613, 478] on div "**********" at bounding box center [492, 301] width 262 height 543
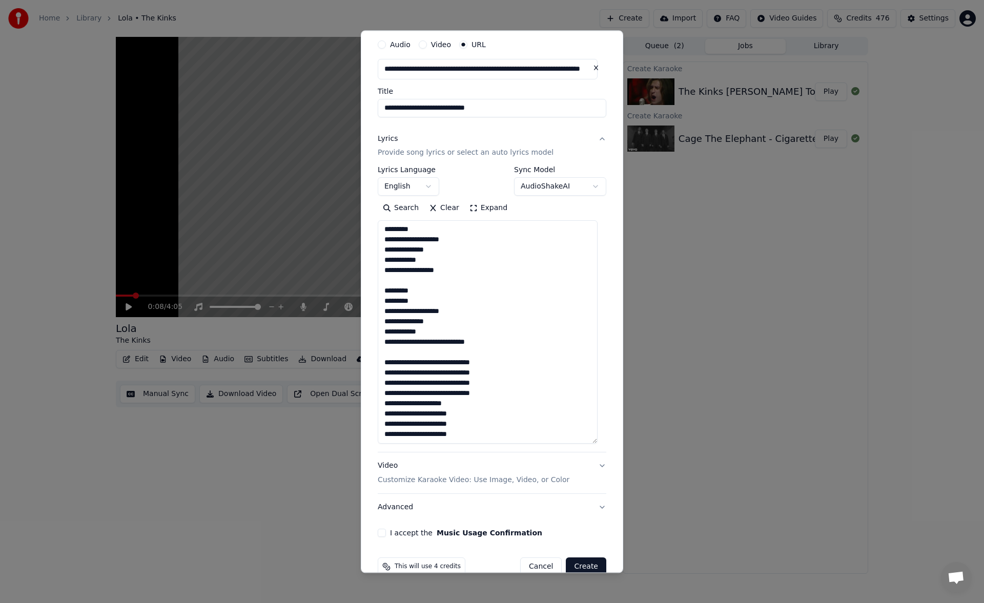
scroll to position [54, 0]
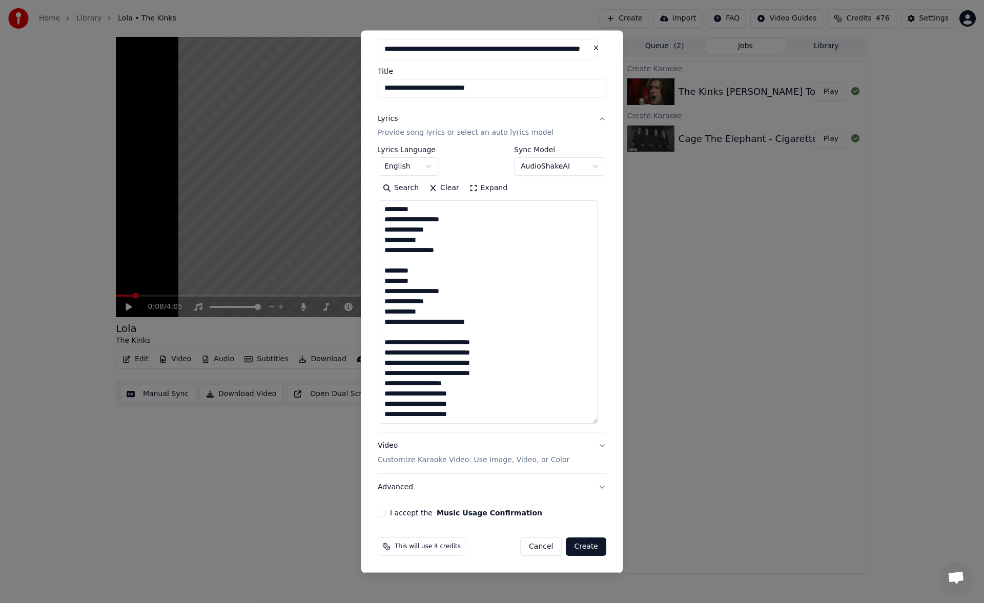
type textarea "**********"
click at [385, 512] on button "I accept the Music Usage Confirmation" at bounding box center [382, 513] width 8 height 8
click at [585, 547] on button "Create" at bounding box center [586, 547] width 40 height 18
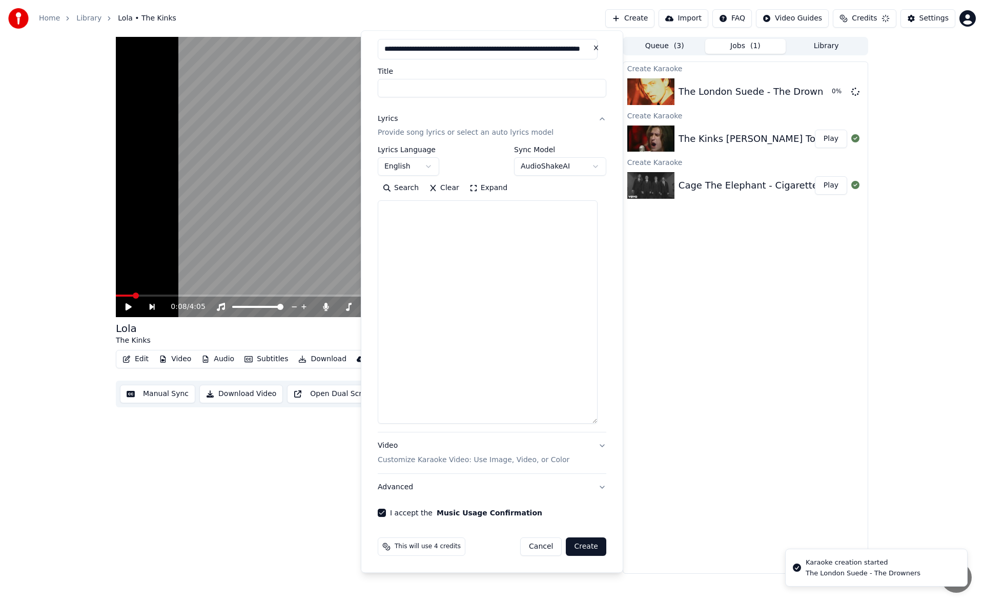
select select
